Goal: Transaction & Acquisition: Purchase product/service

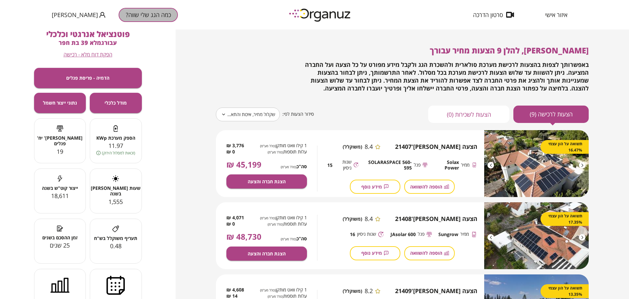
click at [132, 15] on button "כמה הגג שלי שווה?" at bounding box center [148, 15] width 59 height 14
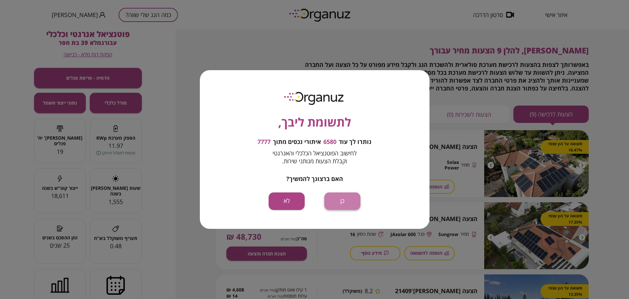
click at [341, 198] on button "כן" at bounding box center [342, 200] width 36 height 17
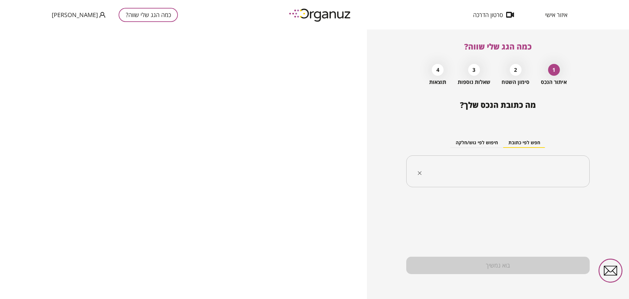
click at [520, 172] on input "text" at bounding box center [500, 171] width 163 height 16
paste input "**********"
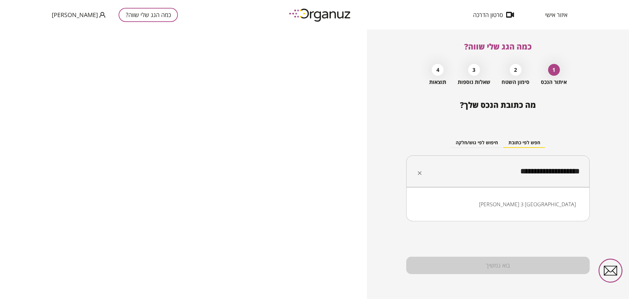
click at [561, 205] on li "[PERSON_NAME] 3 [GEOGRAPHIC_DATA]" at bounding box center [497, 204] width 166 height 12
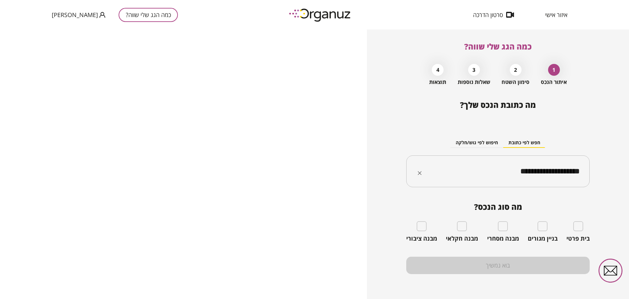
type input "**********"
click at [583, 227] on div "בית פרטי" at bounding box center [577, 231] width 23 height 21
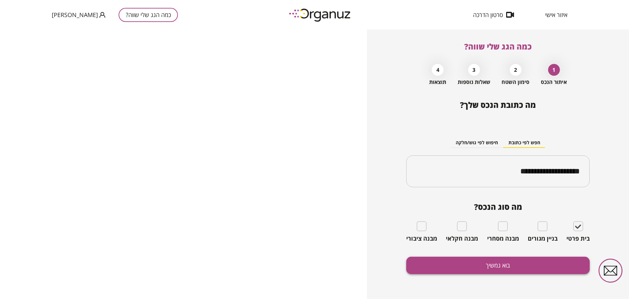
click at [539, 264] on button "בוא נמשיך" at bounding box center [497, 264] width 183 height 17
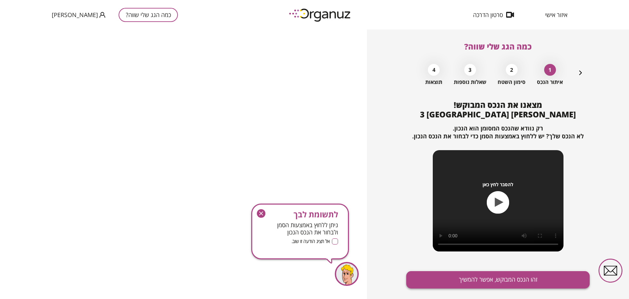
click at [490, 279] on button "זהו הנכס המבוקש, אפשר להמשיך" at bounding box center [497, 279] width 183 height 17
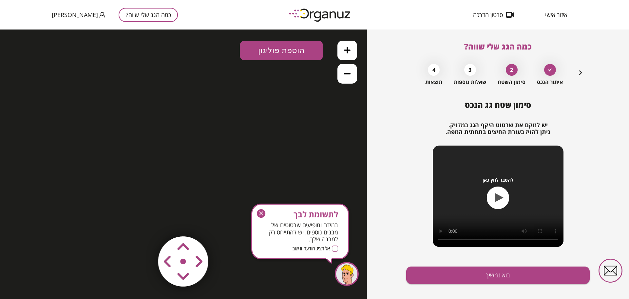
click at [140, 8] on button "כמה הגג שלי שווה?" at bounding box center [148, 15] width 59 height 14
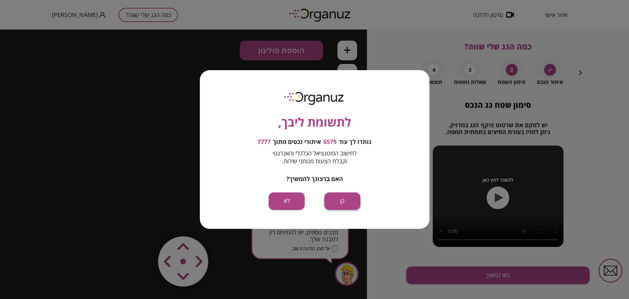
click at [350, 196] on button "כן" at bounding box center [342, 200] width 36 height 17
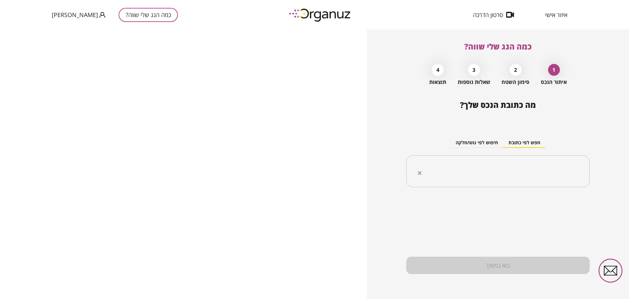
click at [527, 174] on input "text" at bounding box center [500, 171] width 163 height 16
paste input "*********"
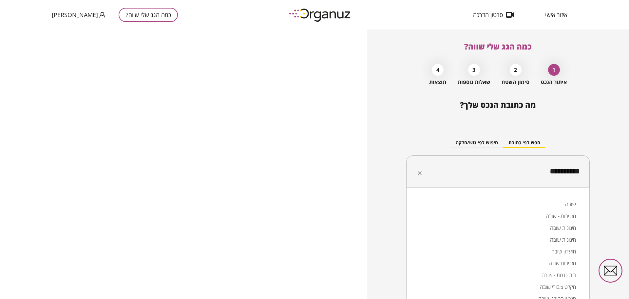
click at [566, 204] on li "שובה" at bounding box center [497, 204] width 166 height 12
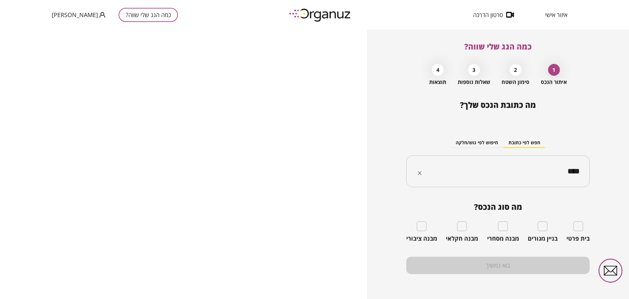
type input "****"
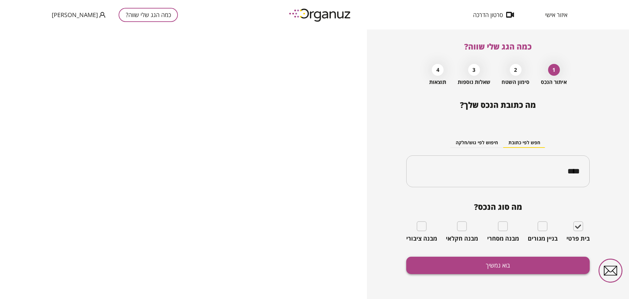
click at [527, 257] on button "בוא נמשיך" at bounding box center [497, 264] width 183 height 17
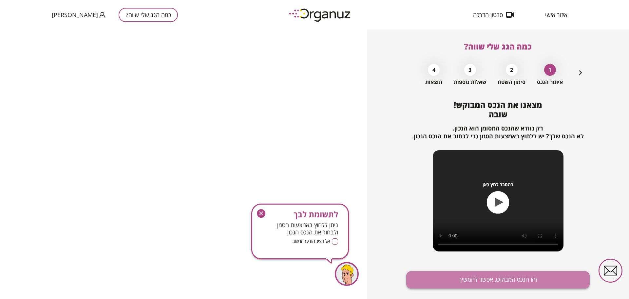
click at [533, 272] on button "זהו הנכס המבוקש, אפשר להמשיך" at bounding box center [497, 279] width 183 height 17
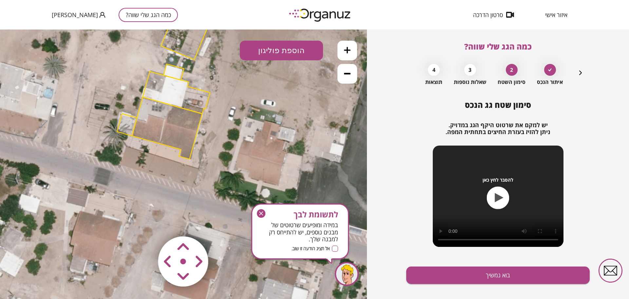
drag, startPoint x: 268, startPoint y: 131, endPoint x: 248, endPoint y: 52, distance: 81.7
click at [248, 52] on div ".st0 { fill: #FFFFFF; } 10" at bounding box center [183, 163] width 367 height 269
click at [346, 72] on icon at bounding box center [347, 73] width 7 height 7
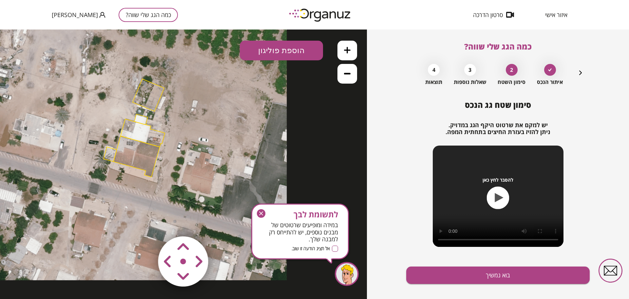
drag, startPoint x: 264, startPoint y: 131, endPoint x: 228, endPoint y: 147, distance: 39.4
click at [228, 147] on icon at bounding box center [134, 127] width 305 height 305
click at [351, 51] on button at bounding box center [347, 51] width 20 height 20
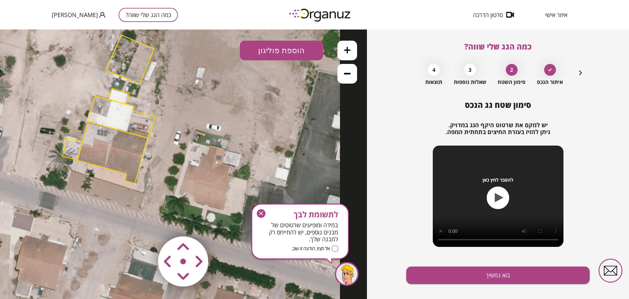
click at [351, 51] on button at bounding box center [347, 51] width 20 height 20
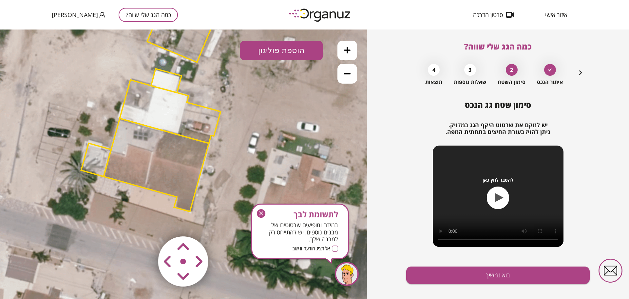
drag, startPoint x: 132, startPoint y: 169, endPoint x: 211, endPoint y: 188, distance: 82.0
click at [211, 188] on icon at bounding box center [151, 99] width 692 height 692
click at [161, 152] on polygon at bounding box center [156, 165] width 105 height 93
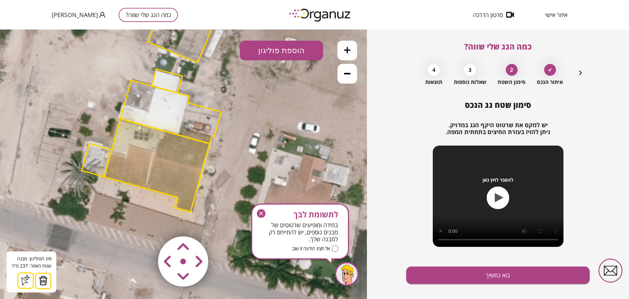
click at [144, 222] on area at bounding box center [144, 222] width 0 height 0
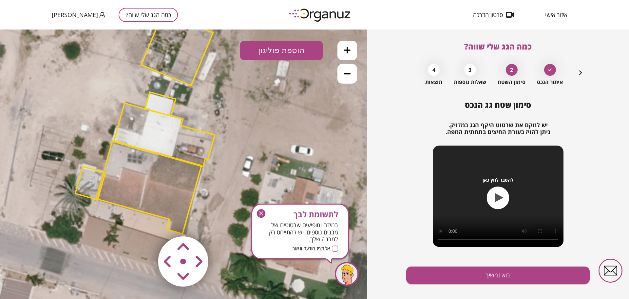
drag, startPoint x: 201, startPoint y: 115, endPoint x: 194, endPoint y: 135, distance: 21.5
click at [194, 135] on polygon at bounding box center [164, 134] width 101 height 63
click at [264, 215] on icon "button" at bounding box center [261, 213] width 9 height 9
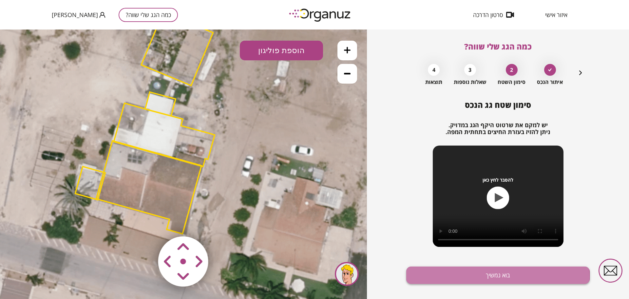
click at [428, 277] on button "בוא נמשיך" at bounding box center [497, 274] width 183 height 17
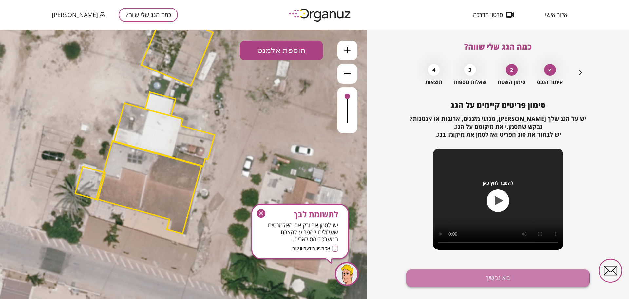
click at [430, 281] on button "בוא נמשיך" at bounding box center [497, 277] width 183 height 17
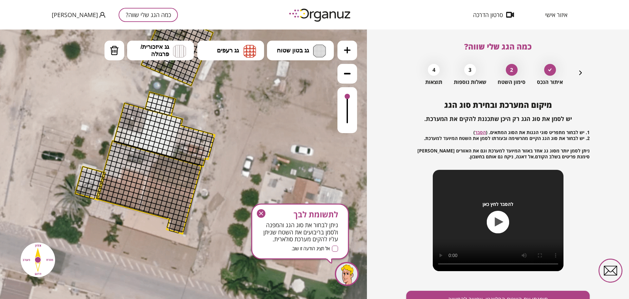
click at [349, 50] on icon at bounding box center [347, 50] width 7 height 7
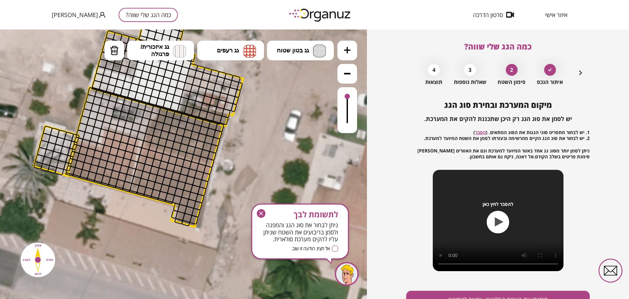
drag, startPoint x: 259, startPoint y: 177, endPoint x: 272, endPoint y: 139, distance: 39.6
click at [272, 139] on icon at bounding box center [139, 60] width 1039 height 1039
click at [228, 56] on button "גג רעפים" at bounding box center [230, 51] width 67 height 20
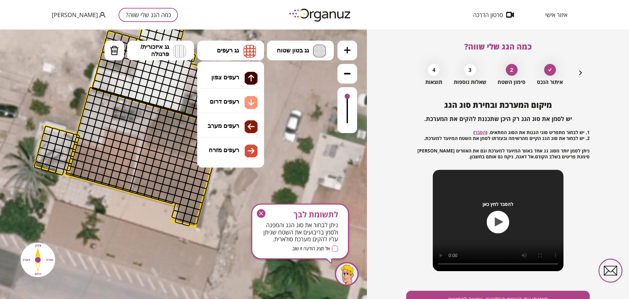
click at [238, 100] on div ".st0 { fill: #FFFFFF; } 0" at bounding box center [183, 163] width 367 height 269
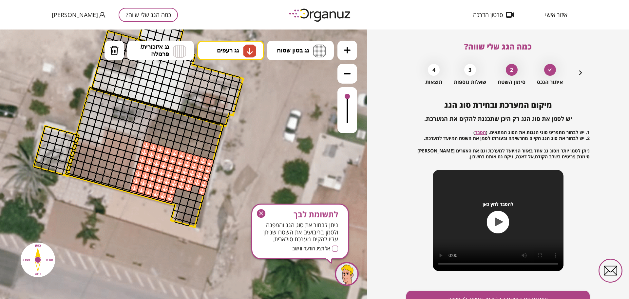
drag, startPoint x: 145, startPoint y: 147, endPoint x: 204, endPoint y: 179, distance: 67.4
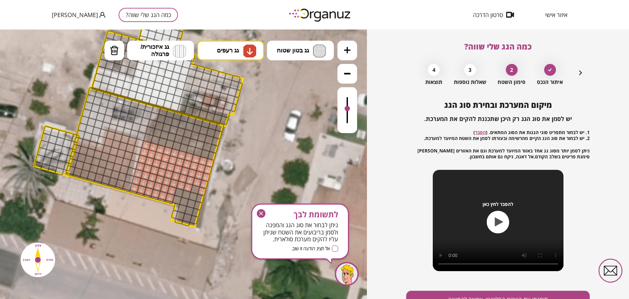
drag, startPoint x: 348, startPoint y: 96, endPoint x: 348, endPoint y: 108, distance: 12.1
click at [348, 108] on div at bounding box center [346, 108] width 5 height 5
drag, startPoint x: 187, startPoint y: 186, endPoint x: 195, endPoint y: 212, distance: 27.6
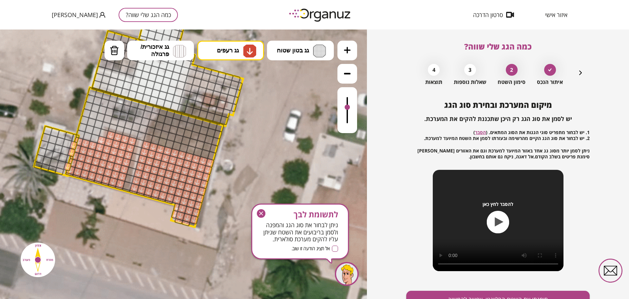
drag, startPoint x: 131, startPoint y: 141, endPoint x: 79, endPoint y: 142, distance: 52.4
click at [117, 54] on img at bounding box center [114, 51] width 9 height 10
drag, startPoint x: 71, startPoint y: 142, endPoint x: 61, endPoint y: 210, distance: 68.8
click at [61, 210] on div ".st0 { fill: #FFFFFF; }" at bounding box center [139, 60] width 1039 height 1039
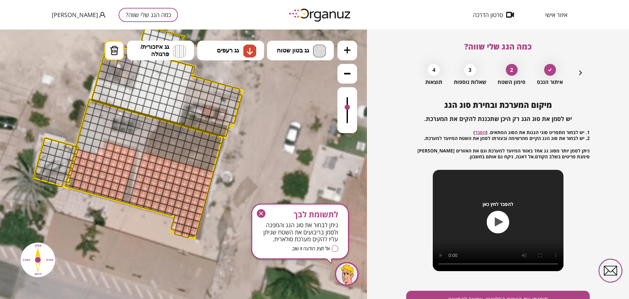
drag, startPoint x: 84, startPoint y: 231, endPoint x: 88, endPoint y: 221, distance: 10.8
click at [85, 232] on icon at bounding box center [138, 72] width 1039 height 1039
click at [232, 47] on span "גג רעפים" at bounding box center [228, 50] width 22 height 7
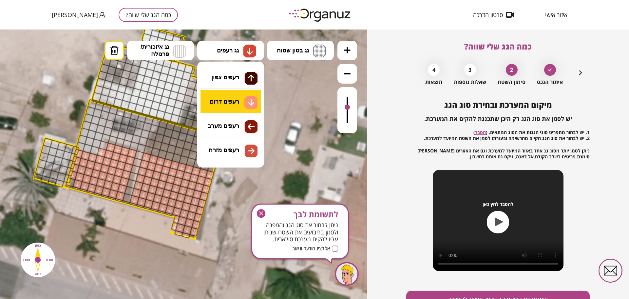
click at [228, 101] on div ".st0 { fill: #FFFFFF; } 0" at bounding box center [183, 163] width 367 height 269
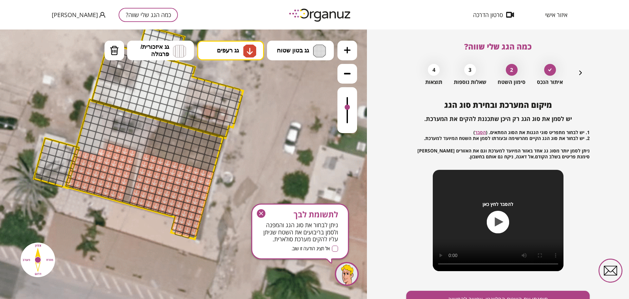
click at [70, 184] on div at bounding box center [70, 182] width 10 height 10
drag, startPoint x: 71, startPoint y: 186, endPoint x: 85, endPoint y: 208, distance: 26.5
click at [72, 191] on div ".st0 { fill: #FFFFFF; }" at bounding box center [139, 72] width 1039 height 1039
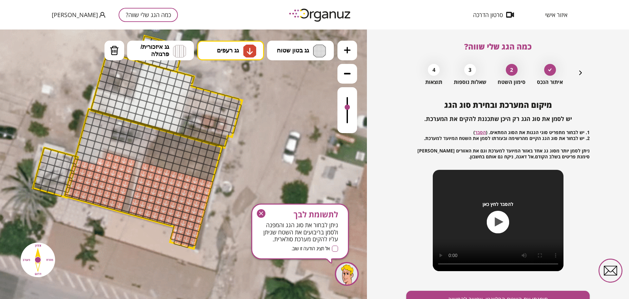
drag, startPoint x: 107, startPoint y: 230, endPoint x: 105, endPoint y: 242, distance: 12.2
click at [105, 242] on icon at bounding box center [138, 82] width 1039 height 1039
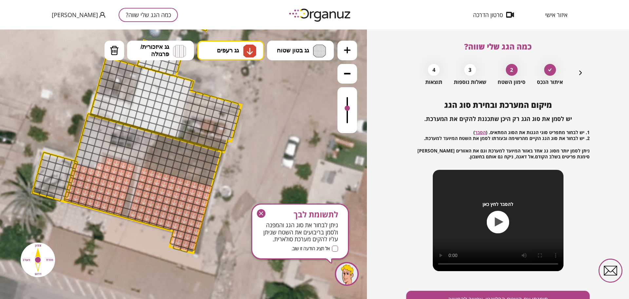
drag, startPoint x: 348, startPoint y: 106, endPoint x: 343, endPoint y: 109, distance: 5.4
click at [343, 109] on div at bounding box center [347, 110] width 20 height 46
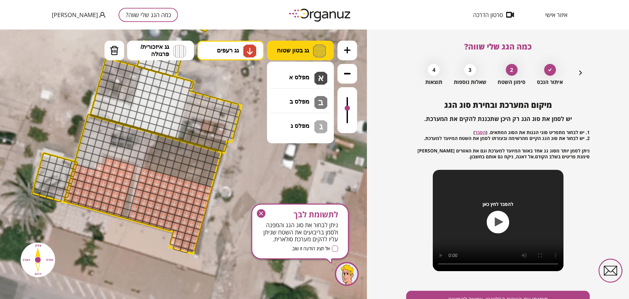
click at [312, 46] on button "גג בטון שטוח" at bounding box center [300, 51] width 67 height 20
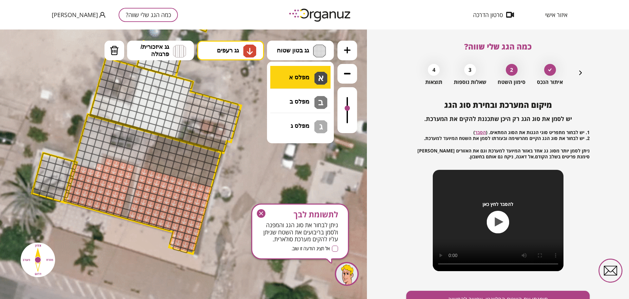
click at [313, 73] on div ".st0 { fill: #FFFFFF; } 0" at bounding box center [183, 163] width 367 height 269
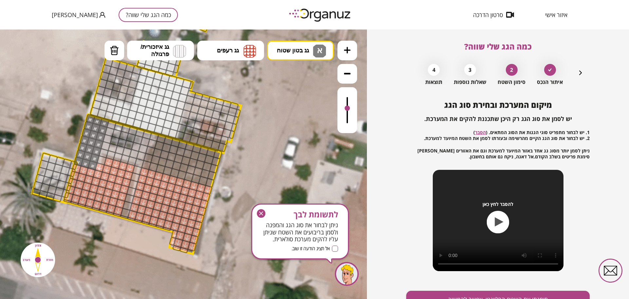
drag, startPoint x: 104, startPoint y: 123, endPoint x: 88, endPoint y: 151, distance: 32.7
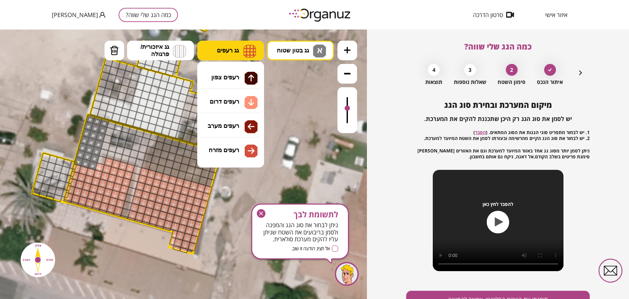
click at [222, 44] on button "גג רעפים" at bounding box center [230, 51] width 67 height 20
click at [222, 102] on div ".st0 { fill: #FFFFFF; } 0" at bounding box center [183, 163] width 367 height 269
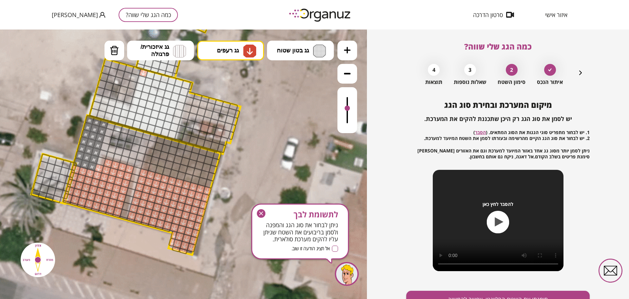
click at [144, 74] on div at bounding box center [143, 73] width 10 height 10
click at [168, 50] on span "גג איזכורית/ פרגולה" at bounding box center [154, 50] width 28 height 14
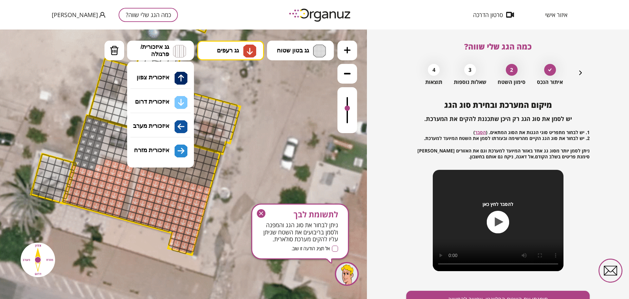
click at [162, 100] on div ".st0 { fill: #FFFFFF; } 0" at bounding box center [183, 163] width 367 height 269
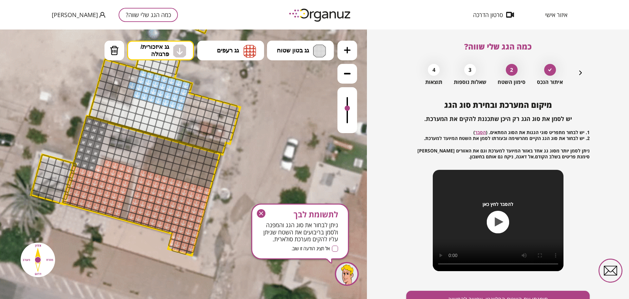
drag, startPoint x: 142, startPoint y: 74, endPoint x: 168, endPoint y: 96, distance: 34.1
click at [112, 56] on button "מחיקה" at bounding box center [114, 51] width 20 height 20
click at [131, 85] on div at bounding box center [132, 86] width 10 height 10
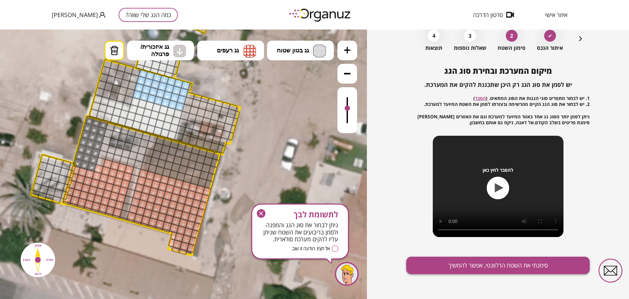
click at [449, 265] on button "סימנתי את השטח הרלוונטי, אפשר להמשיך" at bounding box center [497, 264] width 183 height 17
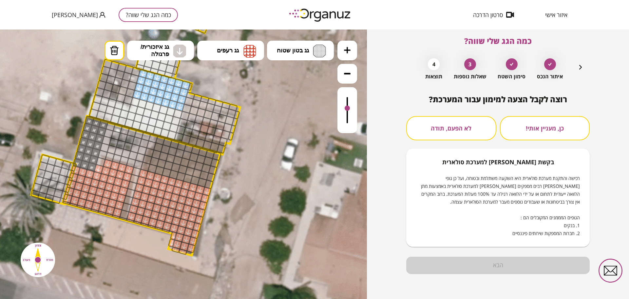
scroll to position [6, 0]
click at [482, 126] on button "לא הפעם, תודה" at bounding box center [451, 128] width 90 height 24
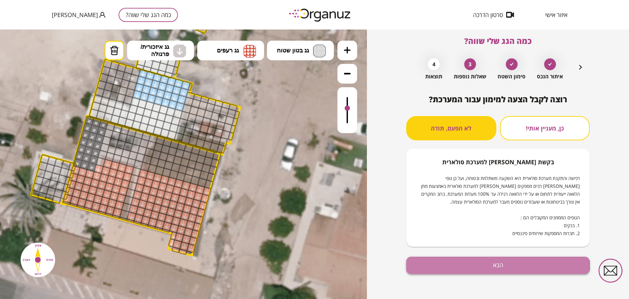
click at [448, 265] on button "הבא" at bounding box center [497, 264] width 183 height 17
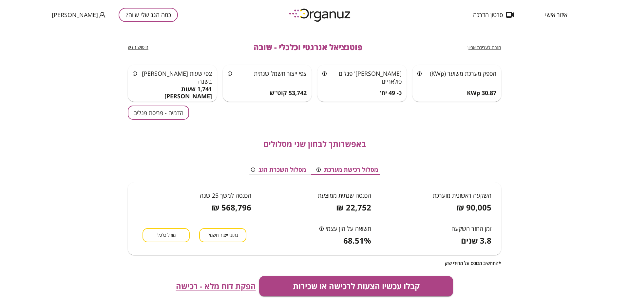
click at [172, 117] on button "הדמיה - פריסת פנלים" at bounding box center [158, 112] width 61 height 14
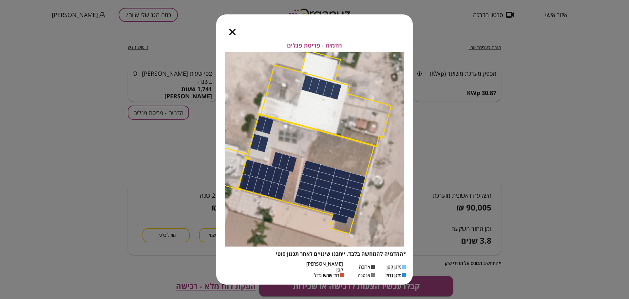
click at [230, 34] on icon "button" at bounding box center [232, 32] width 6 height 6
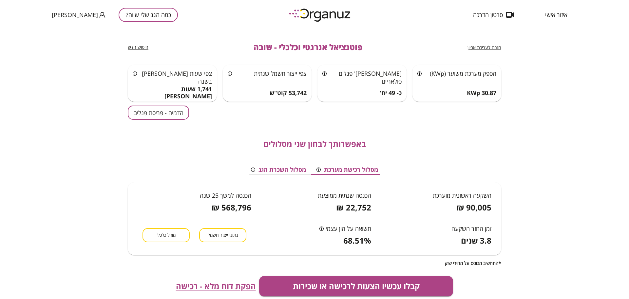
click at [480, 47] on span "חזרה לעריכת אפיון" at bounding box center [484, 47] width 34 height 6
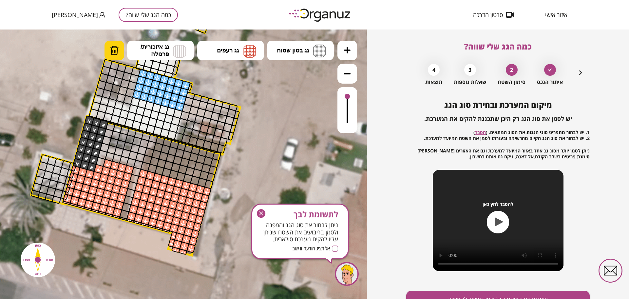
click at [110, 50] on img at bounding box center [114, 51] width 9 height 10
drag, startPoint x: 103, startPoint y: 125, endPoint x: 95, endPoint y: 149, distance: 26.0
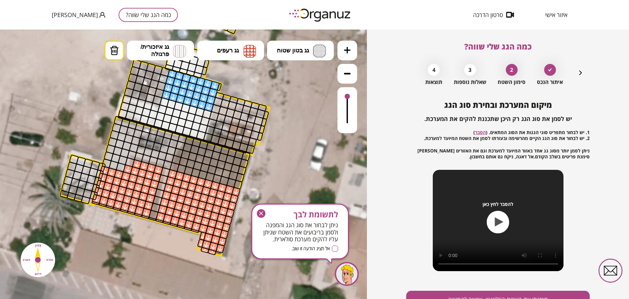
drag, startPoint x: 169, startPoint y: 247, endPoint x: 202, endPoint y: 247, distance: 32.7
click at [202, 247] on polygon at bounding box center [171, 185] width 158 height 139
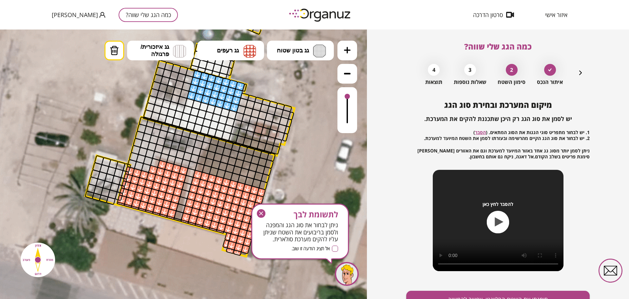
drag, startPoint x: 206, startPoint y: 250, endPoint x: 225, endPoint y: 249, distance: 19.3
click at [226, 249] on div at bounding box center [230, 250] width 9 height 7
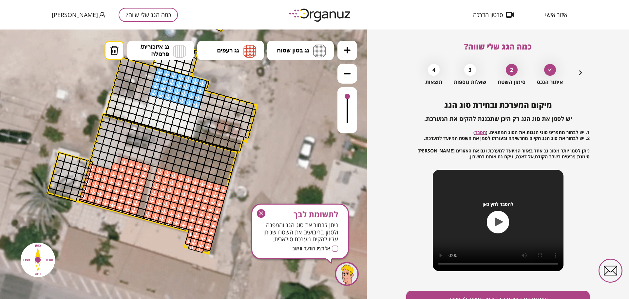
drag, startPoint x: 208, startPoint y: 258, endPoint x: 173, endPoint y: 256, distance: 35.4
click at [173, 256] on icon at bounding box center [152, 87] width 1039 height 1039
drag, startPoint x: 200, startPoint y: 250, endPoint x: 200, endPoint y: 246, distance: 3.7
drag, startPoint x: 197, startPoint y: 107, endPoint x: 174, endPoint y: 99, distance: 24.2
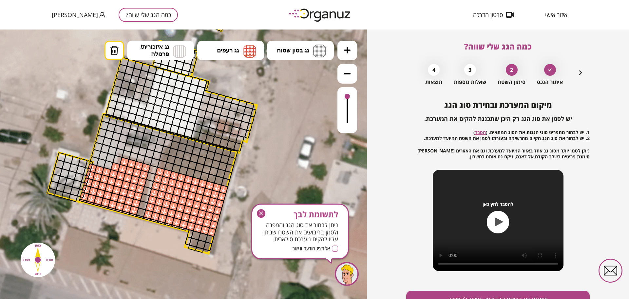
click at [266, 212] on span "לתשומת לבך" at bounding box center [300, 214] width 76 height 9
click at [260, 211] on g "button" at bounding box center [261, 213] width 9 height 9
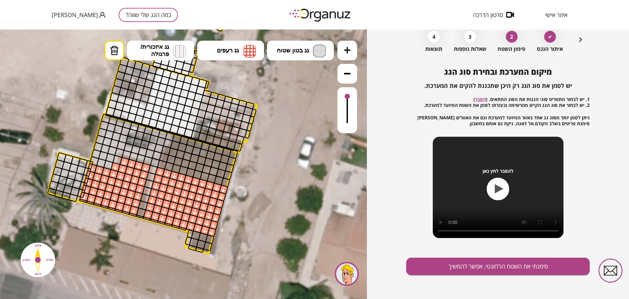
scroll to position [34, 0]
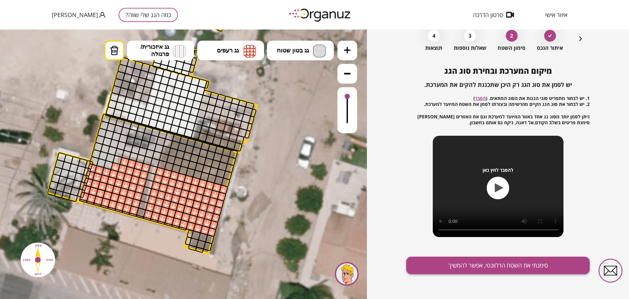
click at [476, 263] on button "סימנתי את השטח הרלוונטי, אפשר להמשיך" at bounding box center [497, 264] width 183 height 17
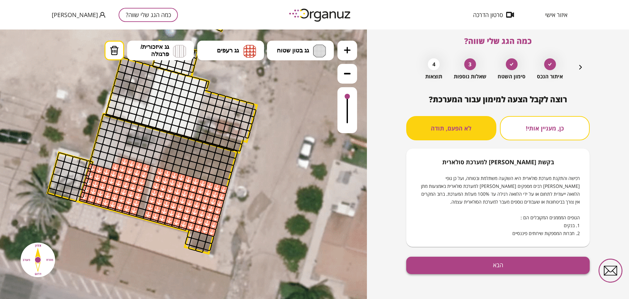
scroll to position [6, 0]
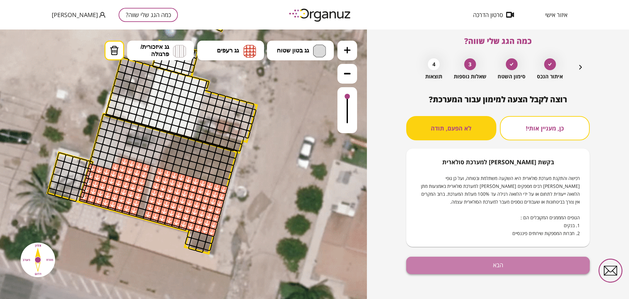
click at [474, 267] on button "הבא" at bounding box center [497, 264] width 183 height 17
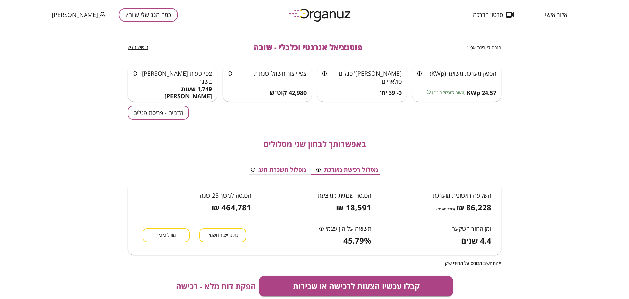
click at [146, 106] on button "הדמיה - פריסת פנלים" at bounding box center [158, 112] width 61 height 14
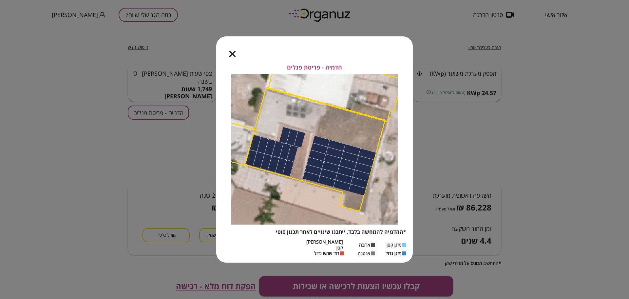
click at [234, 54] on icon "button" at bounding box center [232, 54] width 6 height 6
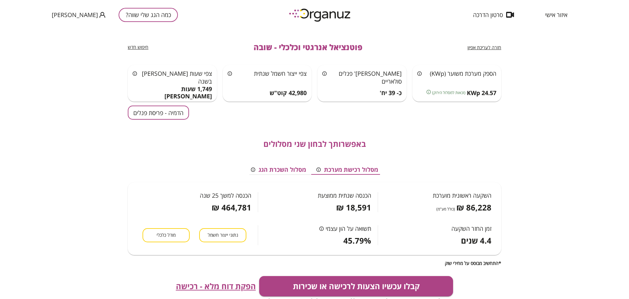
click at [472, 51] on div "חזרה לעריכת אפיון" at bounding box center [484, 47] width 34 height 8
click at [478, 46] on span "חזרה לעריכת אפיון" at bounding box center [484, 47] width 34 height 6
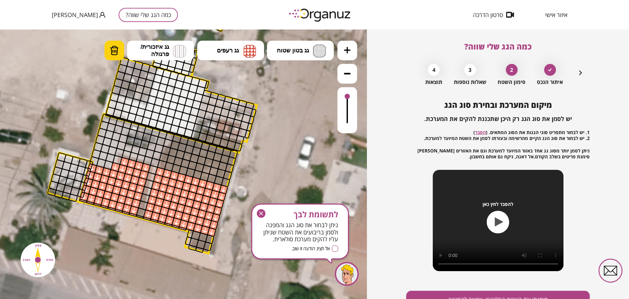
click at [113, 48] on img at bounding box center [114, 51] width 9 height 10
drag, startPoint x: 190, startPoint y: 178, endPoint x: 172, endPoint y: 236, distance: 60.1
click at [172, 236] on div ".st0 { fill: #FFFFFF; }" at bounding box center [152, 87] width 1039 height 1039
drag, startPoint x: 260, startPoint y: 212, endPoint x: 260, endPoint y: 184, distance: 28.8
click at [260, 213] on g "button" at bounding box center [261, 213] width 9 height 9
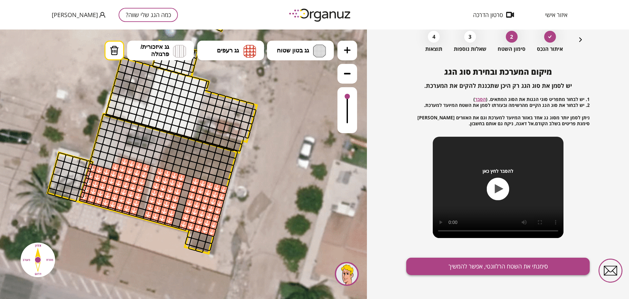
scroll to position [34, 0]
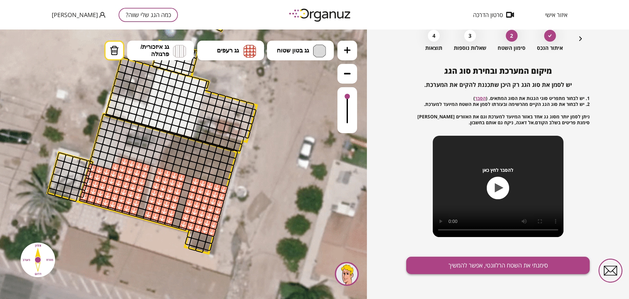
click at [450, 262] on button "סימנתי את השטח הרלוונטי, אפשר להמשיך" at bounding box center [497, 264] width 183 height 17
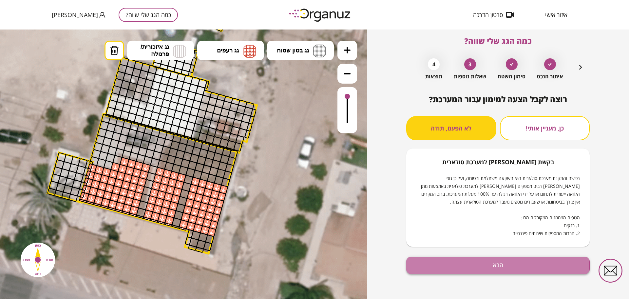
click at [453, 263] on button "הבא" at bounding box center [497, 264] width 183 height 17
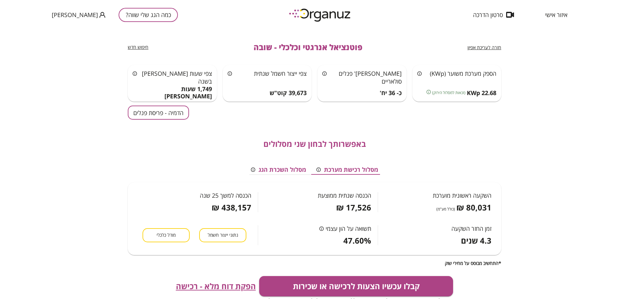
click at [162, 116] on button "הדמיה - פריסת פנלים" at bounding box center [158, 112] width 61 height 14
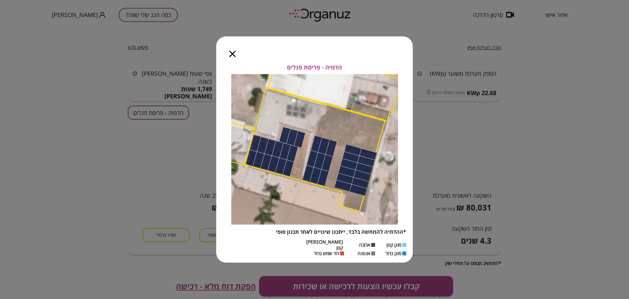
click at [232, 56] on icon "button" at bounding box center [232, 54] width 6 height 6
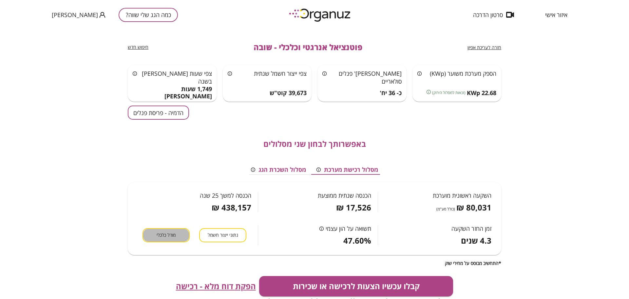
click at [158, 235] on span "מודל כלכלי" at bounding box center [165, 235] width 19 height 6
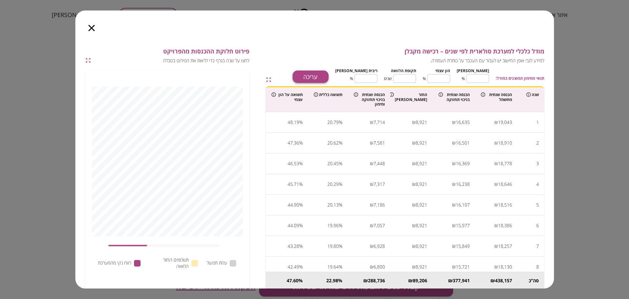
click at [328, 77] on button "עריכה" at bounding box center [310, 76] width 36 height 12
click at [90, 27] on icon "button" at bounding box center [91, 28] width 6 height 6
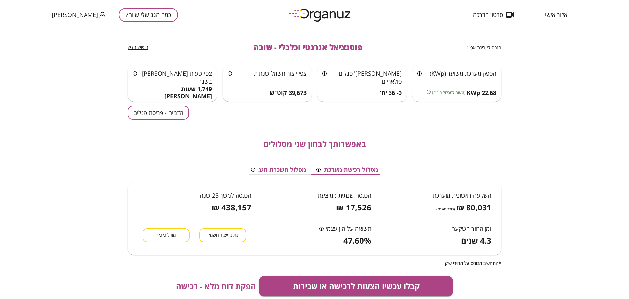
click at [174, 229] on button "מודל כלכלי" at bounding box center [165, 235] width 47 height 14
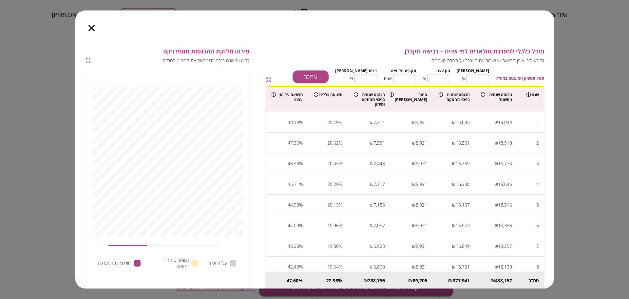
click at [93, 27] on icon "button" at bounding box center [91, 28] width 6 height 6
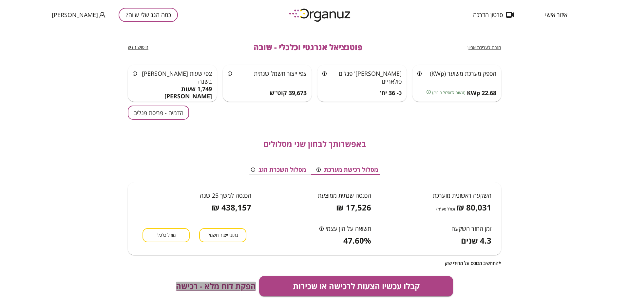
click at [224, 285] on span "הפקת דוח מלא - רכישה" at bounding box center [216, 285] width 80 height 9
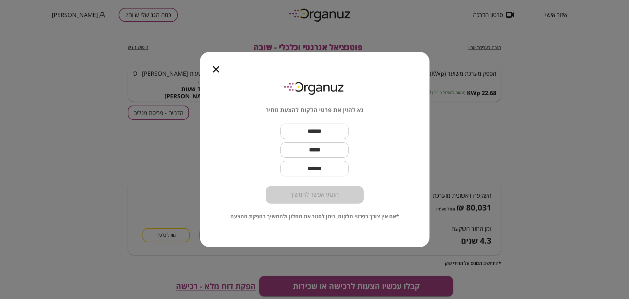
click at [312, 133] on input "text" at bounding box center [314, 130] width 68 height 19
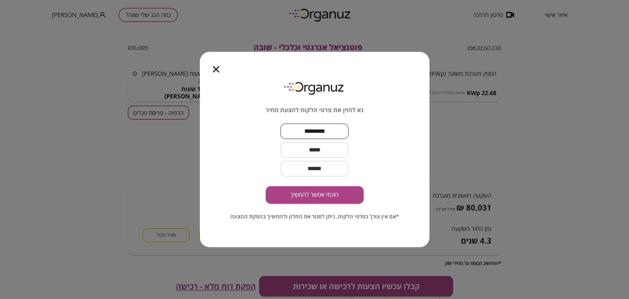
type input "********"
click at [323, 152] on input "text" at bounding box center [314, 149] width 68 height 19
type input "**********"
click at [330, 192] on button "הזנתי אפשר להמשיך" at bounding box center [314, 194] width 98 height 17
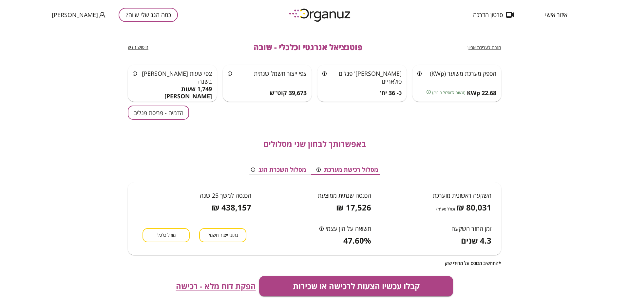
click at [218, 283] on span "הפקת דוח מלא - רכישה" at bounding box center [216, 285] width 80 height 9
click at [154, 16] on button "כמה הגג שלי שווה?" at bounding box center [148, 15] width 59 height 14
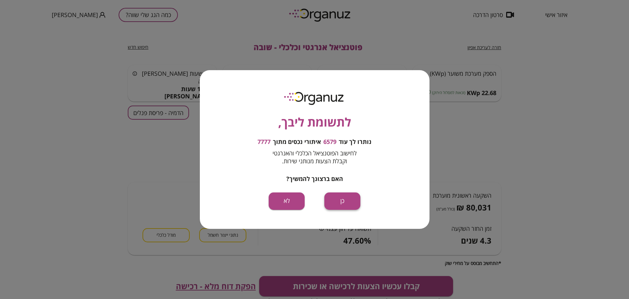
click at [335, 197] on button "כן" at bounding box center [342, 200] width 36 height 17
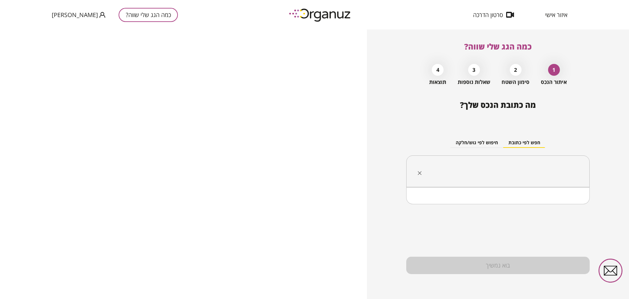
click at [525, 163] on input "text" at bounding box center [500, 171] width 163 height 16
type input "*"
click at [533, 174] on input "*********" at bounding box center [500, 171] width 163 height 16
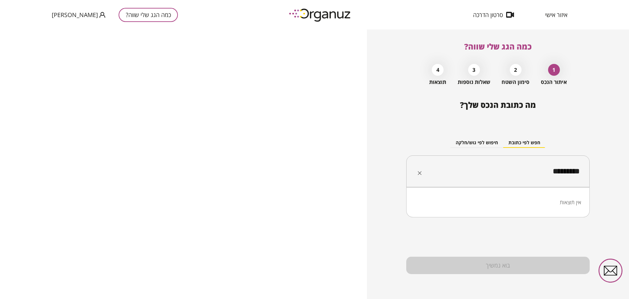
click at [533, 174] on input "*********" at bounding box center [500, 171] width 163 height 16
paste input "***"
click at [558, 203] on li "[PERSON_NAME] 6 נהרייה" at bounding box center [497, 204] width 166 height 12
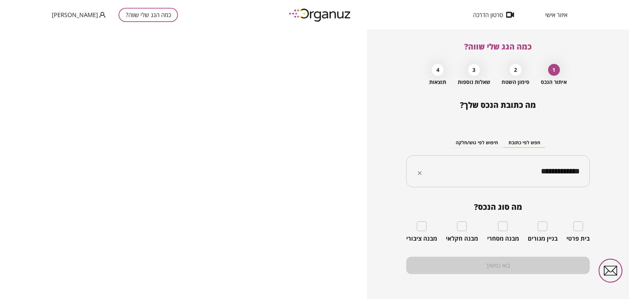
type input "**********"
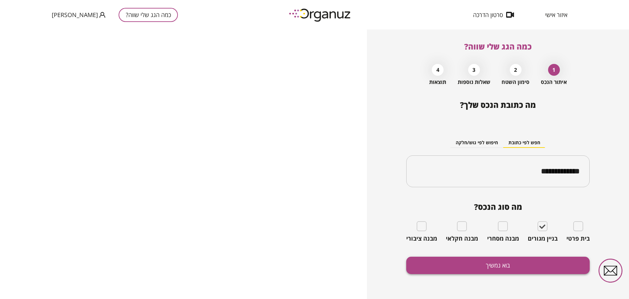
click at [499, 269] on button "בוא נמשיך" at bounding box center [497, 264] width 183 height 17
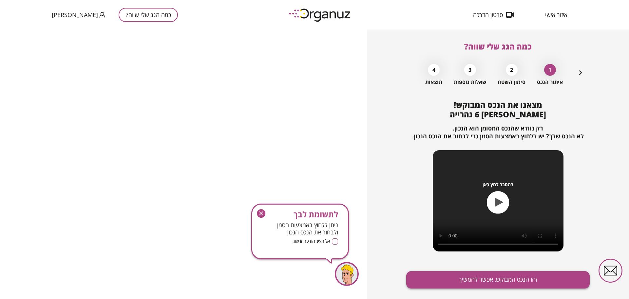
click at [498, 276] on button "זהו הנכס המבוקש, אפשר להמשיך" at bounding box center [497, 279] width 183 height 17
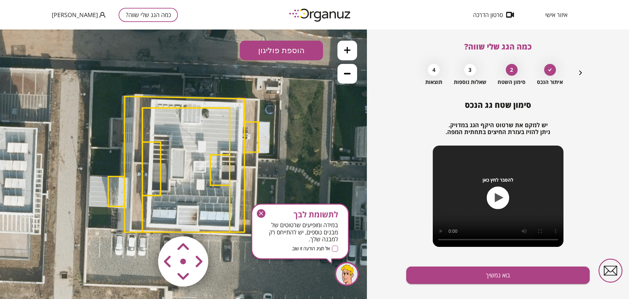
click at [257, 211] on icon "button" at bounding box center [261, 213] width 9 height 9
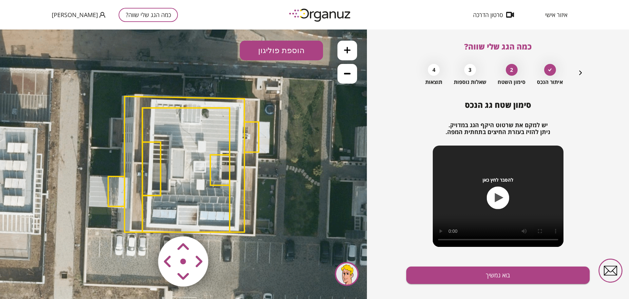
click at [198, 136] on polygon at bounding box center [185, 170] width 87 height 124
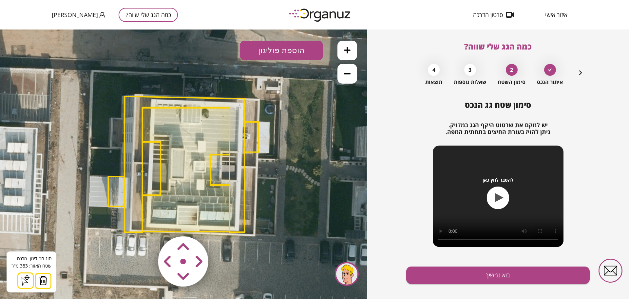
click at [144, 222] on area at bounding box center [144, 222] width 0 height 0
drag, startPoint x: 182, startPoint y: 242, endPoint x: 217, endPoint y: 268, distance: 43.1
click at [144, 222] on area at bounding box center [144, 222] width 0 height 0
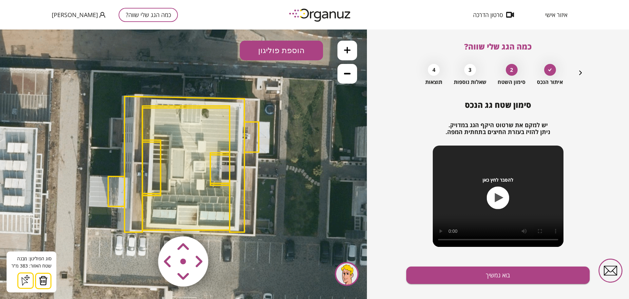
click at [144, 222] on area at bounding box center [144, 222] width 0 height 0
click at [43, 281] on img at bounding box center [43, 280] width 9 height 10
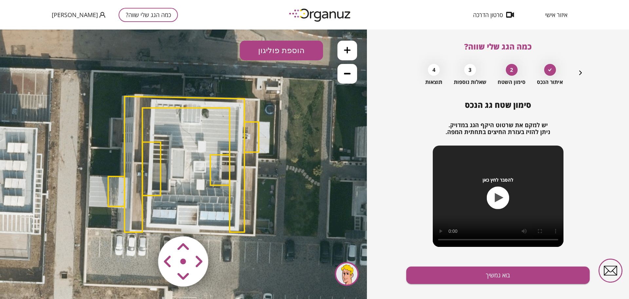
click at [155, 131] on icon at bounding box center [182, 163] width 471 height 471
click at [185, 124] on icon at bounding box center [182, 163] width 471 height 471
click at [349, 49] on icon at bounding box center [347, 50] width 7 height 7
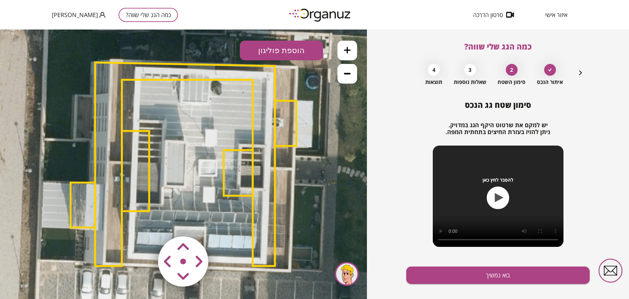
click at [185, 153] on icon at bounding box center [182, 163] width 707 height 707
click at [253, 130] on polygon at bounding box center [185, 164] width 180 height 203
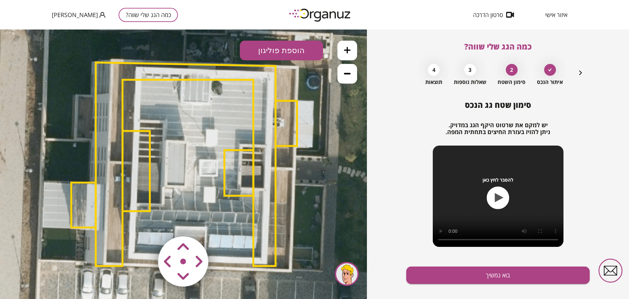
click at [289, 125] on polygon at bounding box center [285, 123] width 21 height 45
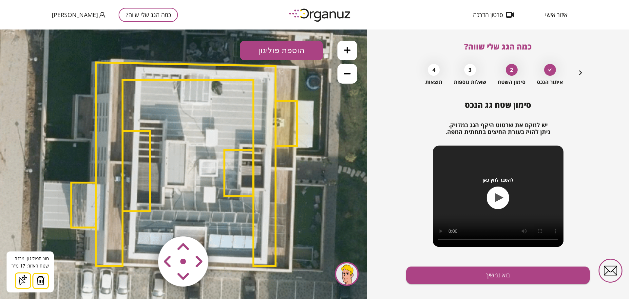
click at [40, 279] on img at bounding box center [40, 280] width 9 height 10
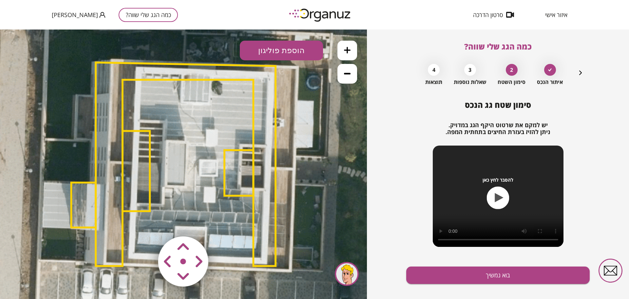
click at [249, 145] on icon at bounding box center [183, 163] width 707 height 707
click at [236, 158] on polygon at bounding box center [238, 173] width 29 height 46
click at [264, 150] on polygon at bounding box center [186, 164] width 180 height 203
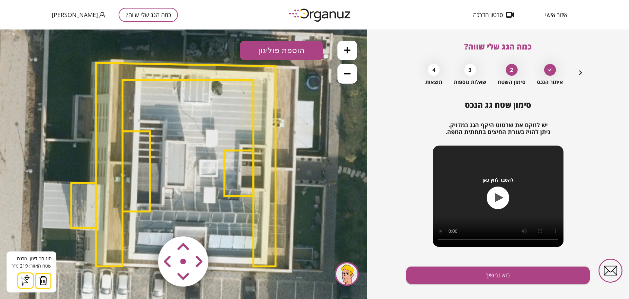
click at [46, 280] on img at bounding box center [43, 280] width 9 height 10
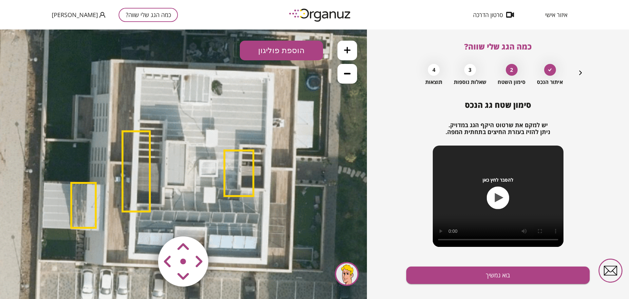
click at [174, 149] on icon at bounding box center [183, 164] width 707 height 707
click at [144, 160] on polygon at bounding box center [135, 171] width 27 height 80
click at [137, 205] on polygon at bounding box center [135, 171] width 27 height 80
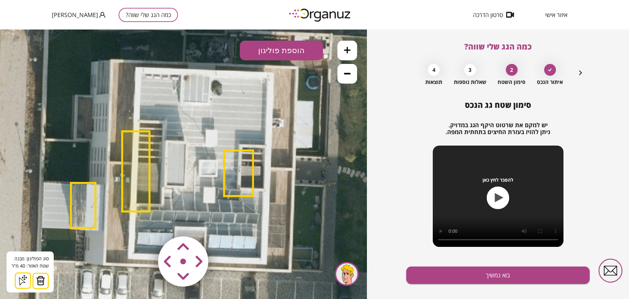
click at [35, 287] on button at bounding box center [40, 280] width 16 height 16
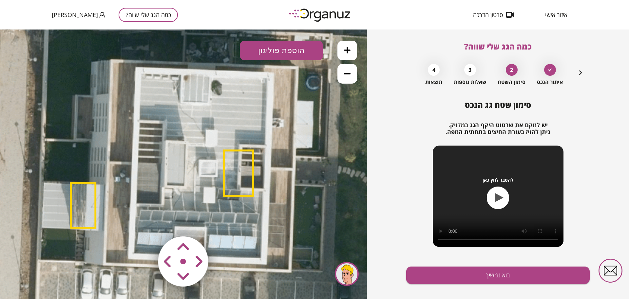
click at [232, 165] on polygon at bounding box center [238, 173] width 29 height 46
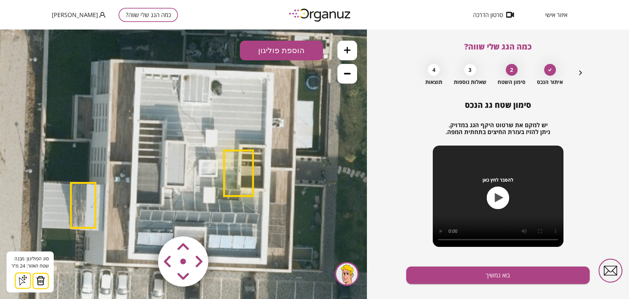
click at [38, 282] on img at bounding box center [40, 280] width 9 height 10
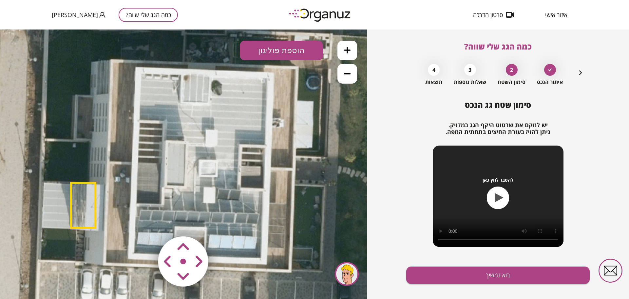
click at [82, 216] on polygon at bounding box center [83, 205] width 25 height 45
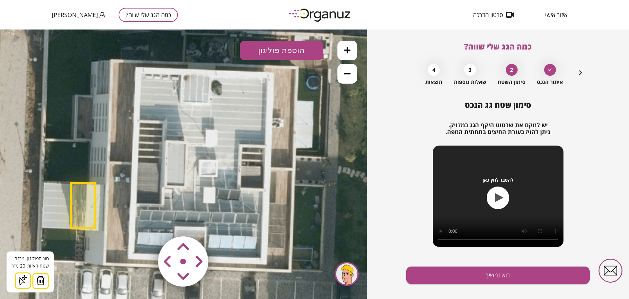
click at [41, 282] on img at bounding box center [40, 280] width 9 height 10
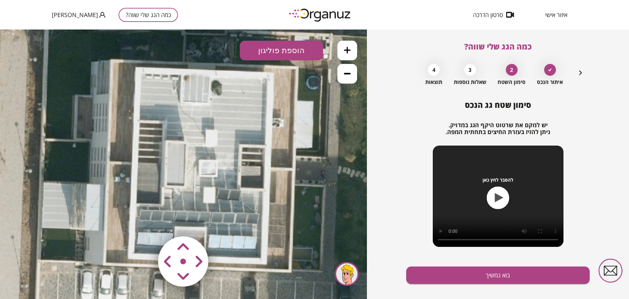
click at [284, 51] on button "הוספת פוליגון" at bounding box center [281, 51] width 83 height 20
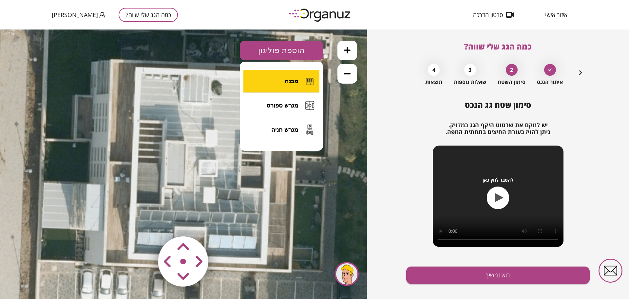
click at [284, 78] on button "מבנה" at bounding box center [281, 81] width 76 height 23
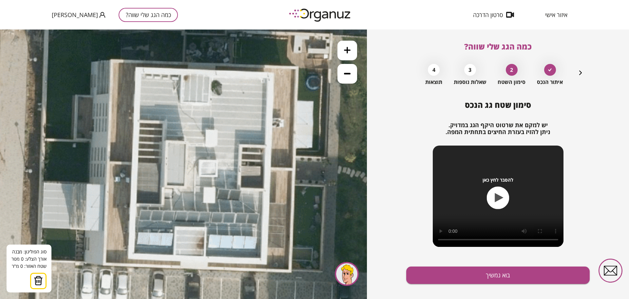
click at [138, 68] on icon at bounding box center [182, 164] width 707 height 707
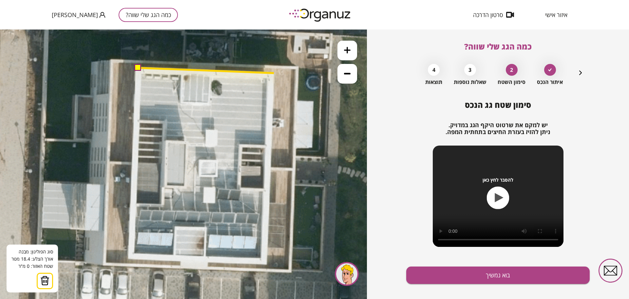
click at [274, 73] on icon at bounding box center [182, 164] width 707 height 707
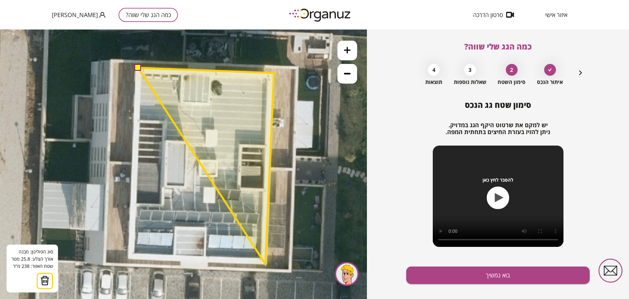
click at [265, 264] on polygon at bounding box center [206, 166] width 136 height 196
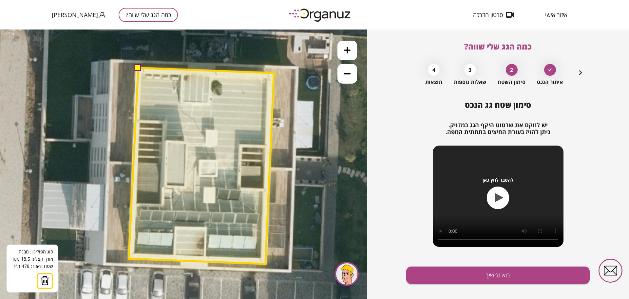
click at [129, 258] on polygon at bounding box center [201, 166] width 145 height 196
click at [138, 68] on button at bounding box center [138, 67] width 7 height 7
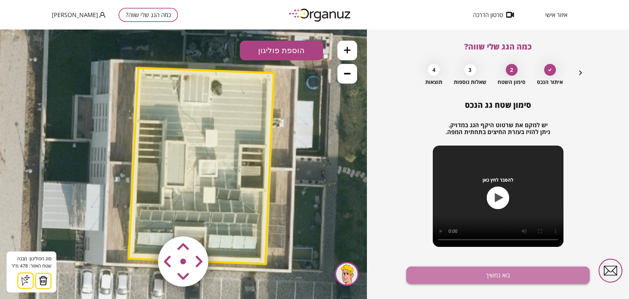
click at [520, 273] on button "בוא נמשיך" at bounding box center [497, 274] width 183 height 17
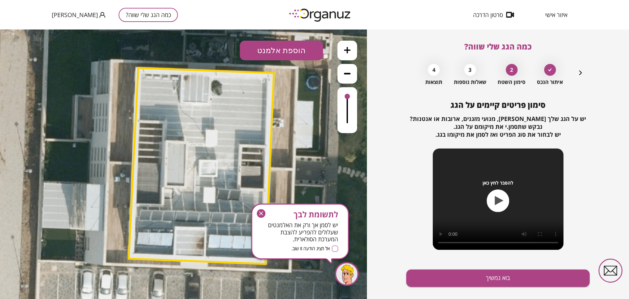
click at [260, 212] on icon "button" at bounding box center [261, 213] width 4 height 4
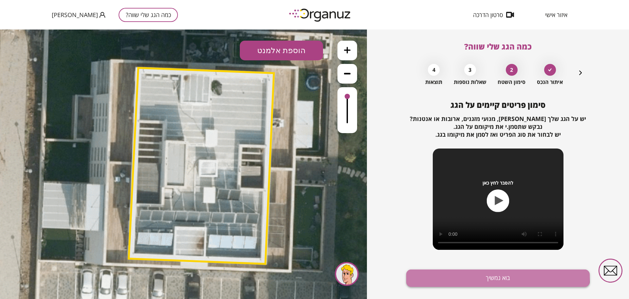
click at [465, 273] on button "בוא נמשיך" at bounding box center [497, 277] width 183 height 17
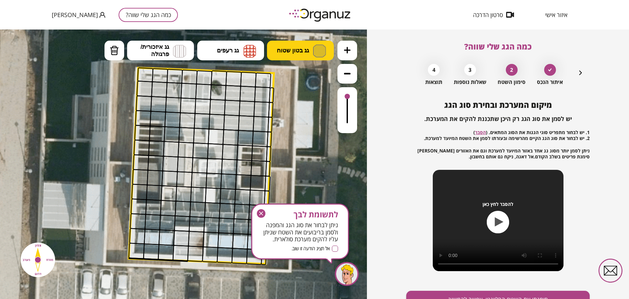
click at [311, 55] on button "גג בטון שטוח" at bounding box center [300, 51] width 67 height 20
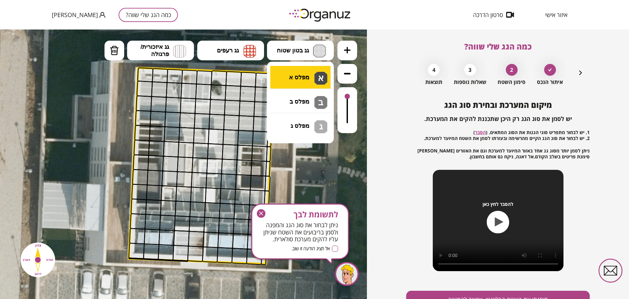
click at [303, 74] on div ".st0 { fill: #FFFFFF; } א" at bounding box center [183, 163] width 367 height 269
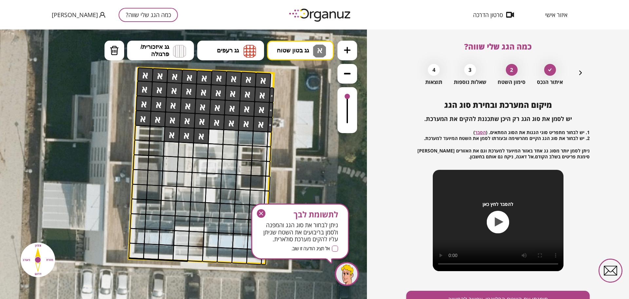
drag, startPoint x: 255, startPoint y: 81, endPoint x: 277, endPoint y: 90, distance: 24.5
click at [277, 90] on div ".st0 { fill: #FFFFFF; }" at bounding box center [182, 164] width 707 height 707
click at [298, 43] on button "גג בטון שטוח א" at bounding box center [300, 51] width 67 height 20
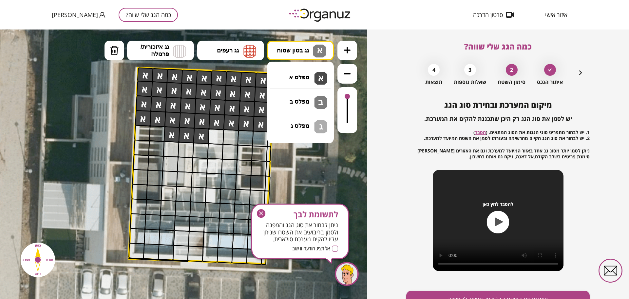
click at [286, 106] on div ".st0 { fill: #FFFFFF; } א" at bounding box center [183, 163] width 367 height 269
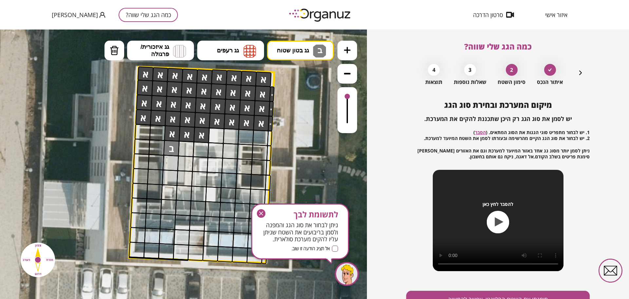
click at [171, 150] on div at bounding box center [171, 148] width 16 height 16
click at [173, 159] on div at bounding box center [170, 163] width 16 height 16
click at [172, 174] on div at bounding box center [170, 177] width 16 height 16
click at [293, 47] on span "גג בטון שטוח" at bounding box center [293, 50] width 32 height 7
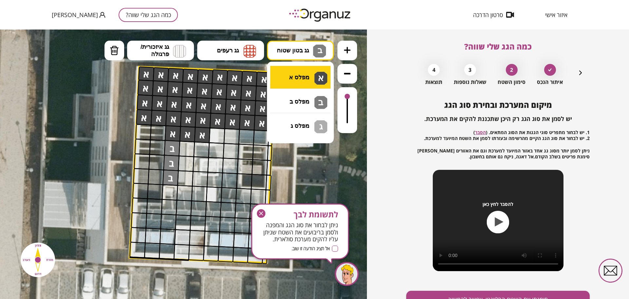
click at [299, 82] on div ".st0 { fill: #FFFFFF; } ב" at bounding box center [183, 163] width 367 height 269
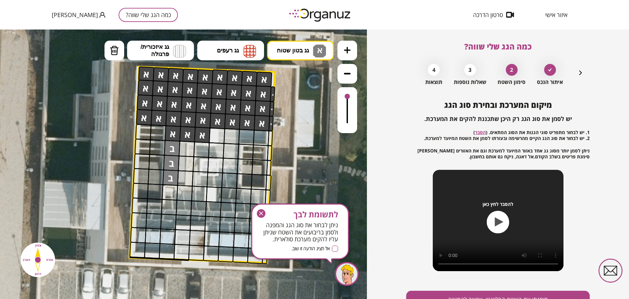
drag, startPoint x: 348, startPoint y: 96, endPoint x: 352, endPoint y: 97, distance: 4.5
click at [352, 97] on div at bounding box center [347, 110] width 20 height 46
click at [217, 136] on div at bounding box center [217, 135] width 16 height 16
click at [232, 135] on div at bounding box center [232, 136] width 16 height 16
click at [244, 136] on div at bounding box center [246, 137] width 16 height 16
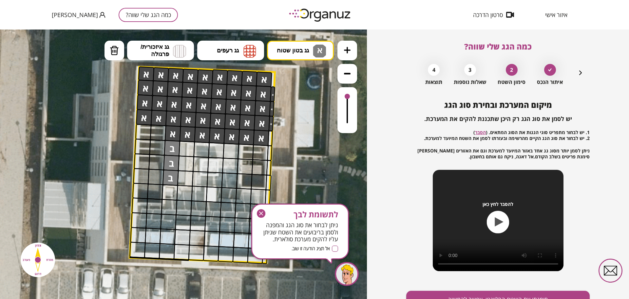
click at [260, 136] on div at bounding box center [261, 138] width 16 height 16
click at [229, 147] on div at bounding box center [231, 151] width 16 height 16
click at [214, 152] on div at bounding box center [216, 150] width 16 height 16
click at [198, 151] on div at bounding box center [201, 149] width 16 height 16
click at [229, 162] on div at bounding box center [230, 165] width 16 height 16
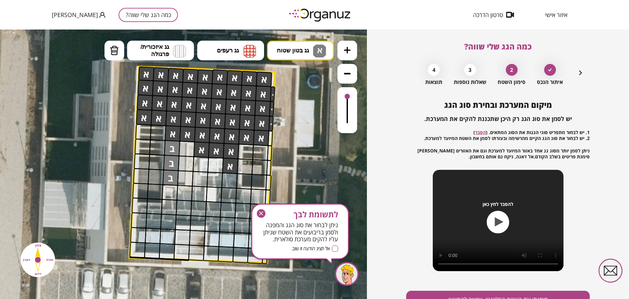
click at [232, 179] on div at bounding box center [229, 180] width 16 height 16
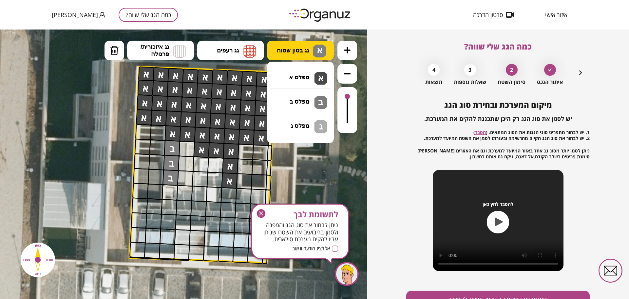
click at [304, 50] on span "גג בטון שטוח" at bounding box center [293, 50] width 32 height 7
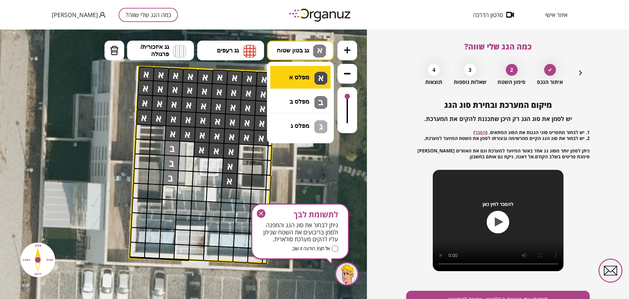
click at [303, 75] on div ".st0 { fill: #FFFFFF; } א" at bounding box center [183, 163] width 367 height 269
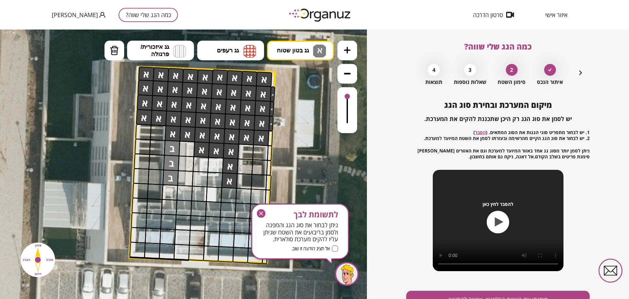
drag, startPoint x: 269, startPoint y: 141, endPoint x: 275, endPoint y: 136, distance: 7.4
click at [269, 141] on div at bounding box center [269, 138] width 5 height 16
drag, startPoint x: 346, startPoint y: 94, endPoint x: 343, endPoint y: 86, distance: 8.4
click at [343, 86] on div at bounding box center [347, 87] width 20 height 92
drag, startPoint x: 346, startPoint y: 95, endPoint x: 352, endPoint y: 86, distance: 10.6
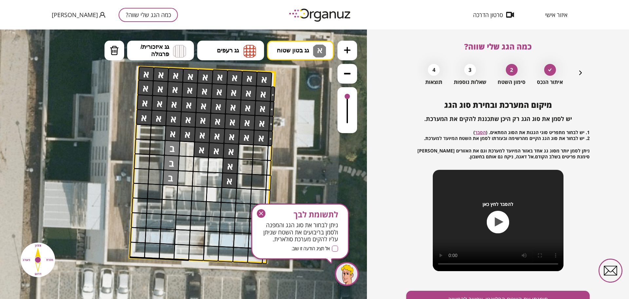
click at [352, 86] on div at bounding box center [347, 87] width 20 height 92
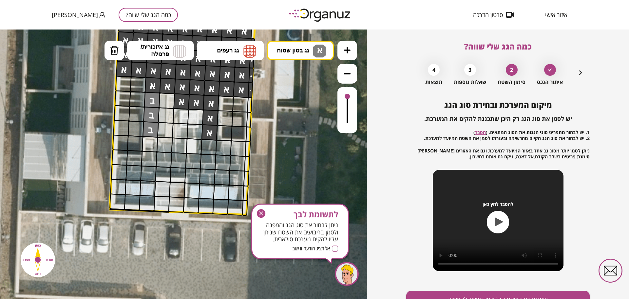
drag, startPoint x: 337, startPoint y: 171, endPoint x: 316, endPoint y: 118, distance: 57.0
click at [316, 119] on icon at bounding box center [163, 115] width 707 height 707
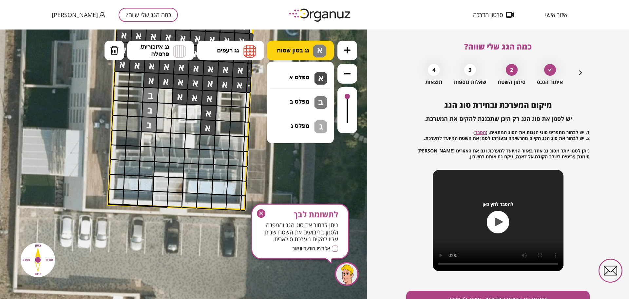
click at [294, 43] on button "גג בטון שטוח א" at bounding box center [300, 51] width 67 height 20
click at [304, 102] on div ".st0 { fill: #FFFFFF; } א" at bounding box center [183, 163] width 367 height 269
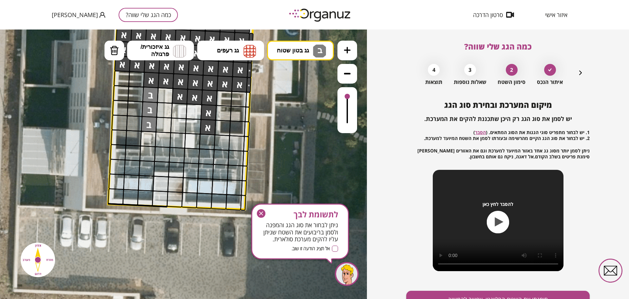
click at [178, 185] on div at bounding box center [175, 184] width 16 height 16
click at [170, 202] on div at bounding box center [175, 199] width 16 height 16
drag, startPoint x: 157, startPoint y: 199, endPoint x: 161, endPoint y: 185, distance: 14.1
click at [157, 196] on div at bounding box center [160, 198] width 16 height 16
click at [161, 181] on div at bounding box center [161, 183] width 16 height 16
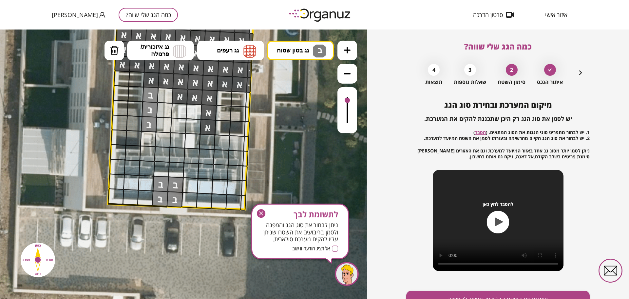
drag, startPoint x: 349, startPoint y: 96, endPoint x: 349, endPoint y: 101, distance: 4.6
click at [349, 101] on div at bounding box center [346, 100] width 5 height 5
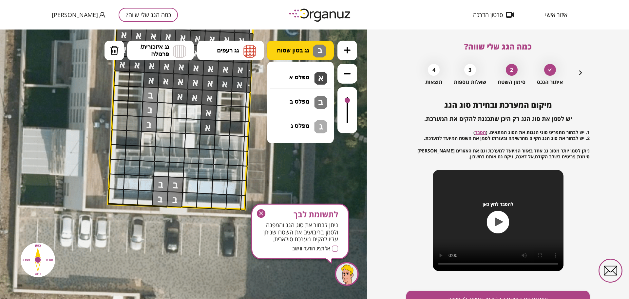
click at [302, 47] on span "גג בטון שטוח" at bounding box center [293, 50] width 32 height 7
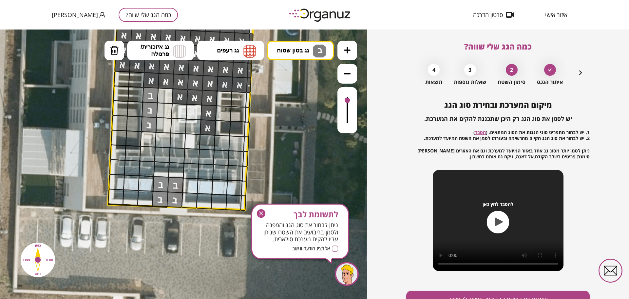
click at [300, 104] on div ".st0 { fill: #FFFFFF; } ב" at bounding box center [183, 163] width 367 height 269
click at [189, 112] on div at bounding box center [194, 112] width 16 height 16
click at [183, 112] on div at bounding box center [179, 111] width 16 height 16
click at [298, 54] on button "גג בטון שטוח ב" at bounding box center [300, 51] width 67 height 20
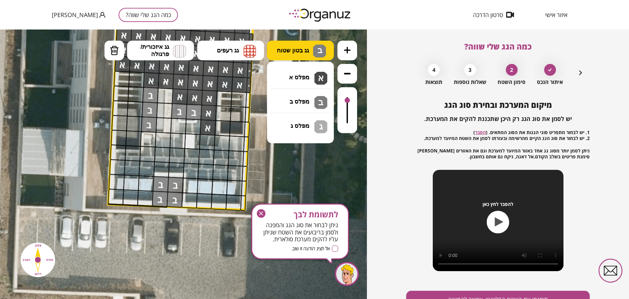
click at [309, 49] on button "גג בטון שטוח ב" at bounding box center [300, 51] width 67 height 20
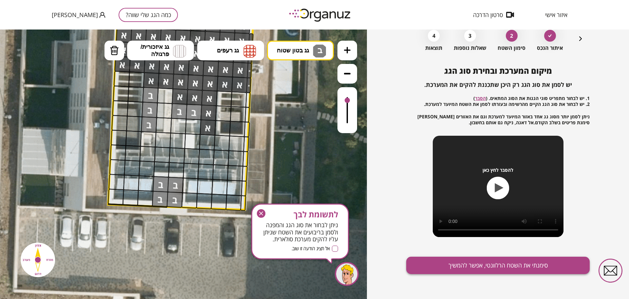
click at [495, 264] on button "סימנתי את השטח הרלוונטי, אפשר להמשיך" at bounding box center [497, 264] width 183 height 17
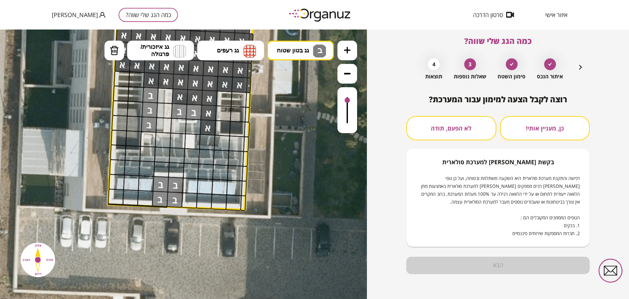
click at [439, 139] on button "לא הפעם, תודה" at bounding box center [451, 128] width 90 height 24
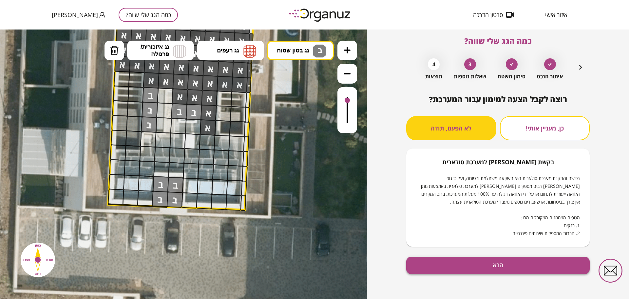
click at [463, 272] on button "הבא" at bounding box center [497, 264] width 183 height 17
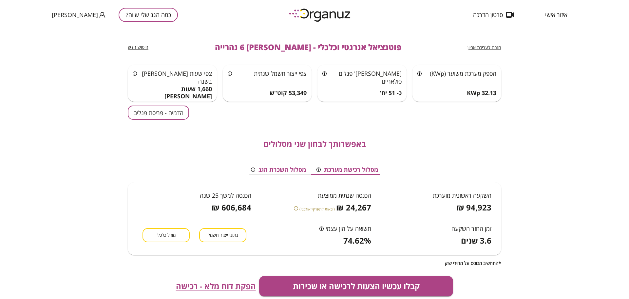
click at [135, 96] on div "1,660 שעות [PERSON_NAME]" at bounding box center [172, 92] width 79 height 14
click at [142, 111] on button "הדמיה - פריסת פנלים" at bounding box center [158, 112] width 61 height 14
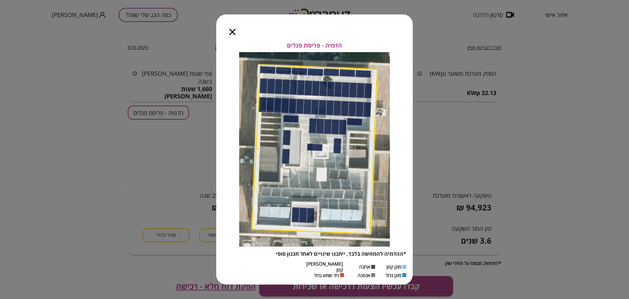
click at [235, 33] on icon "button" at bounding box center [232, 32] width 6 height 6
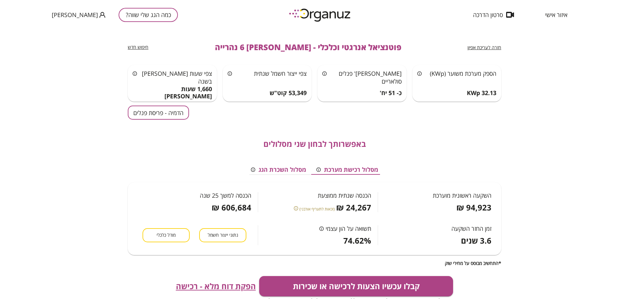
click at [483, 46] on span "חזרה לעריכת אפיון" at bounding box center [484, 47] width 34 height 6
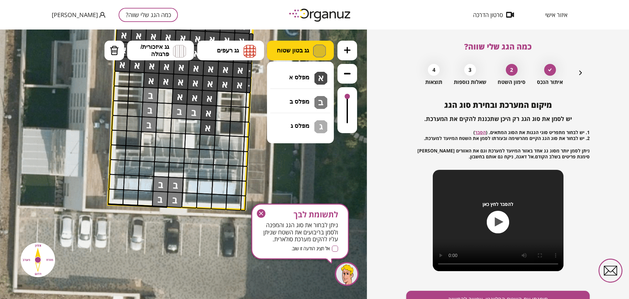
click at [302, 55] on button "גג בטון שטוח" at bounding box center [300, 51] width 67 height 20
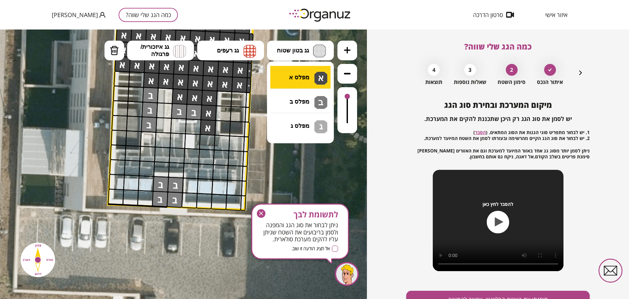
click at [298, 78] on div ".st0 { fill: #FFFFFF; } 10" at bounding box center [183, 163] width 367 height 269
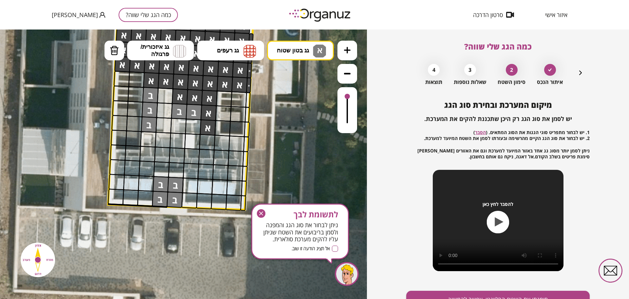
click at [193, 125] on div at bounding box center [193, 127] width 16 height 16
click at [180, 126] on div at bounding box center [178, 126] width 16 height 16
click at [167, 124] on div at bounding box center [164, 125] width 16 height 16
click at [168, 117] on div at bounding box center [164, 110] width 16 height 16
click at [167, 97] on div at bounding box center [165, 96] width 16 height 16
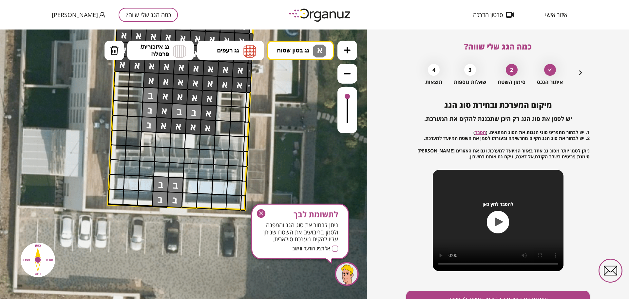
click at [175, 140] on div at bounding box center [178, 141] width 16 height 16
click at [167, 140] on div at bounding box center [163, 140] width 16 height 16
click at [151, 139] on div at bounding box center [148, 139] width 16 height 16
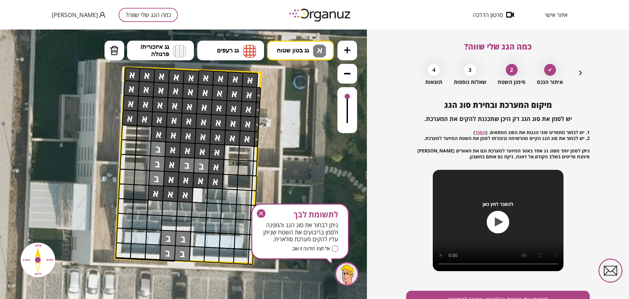
drag, startPoint x: 277, startPoint y: 144, endPoint x: 289, endPoint y: 161, distance: 21.2
click at [289, 161] on icon at bounding box center [169, 163] width 707 height 707
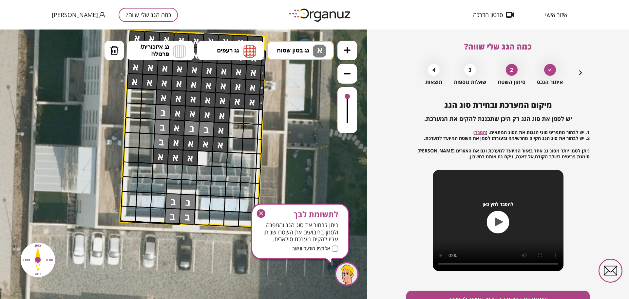
click at [431, 289] on div "מיקום המערכת ובחירת סוג הגג יש לסמן את סוג הגג רק היכן שתכננת להקים את המערכת. …" at bounding box center [497, 216] width 183 height 232
click at [434, 292] on button "סימנתי את השטח הרלוונטי, אפשר להמשיך" at bounding box center [497, 298] width 183 height 17
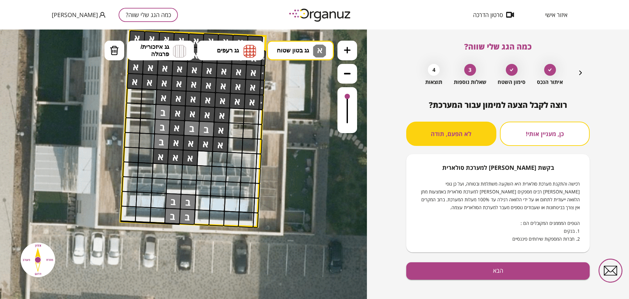
scroll to position [6, 0]
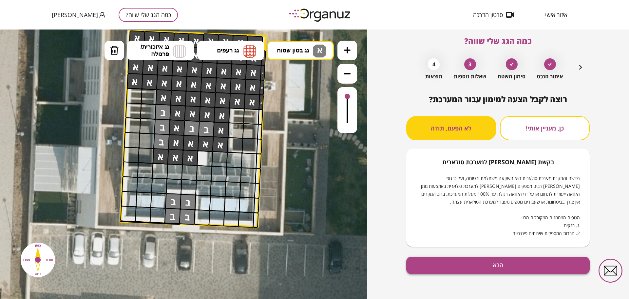
click at [468, 265] on button "הבא" at bounding box center [497, 264] width 183 height 17
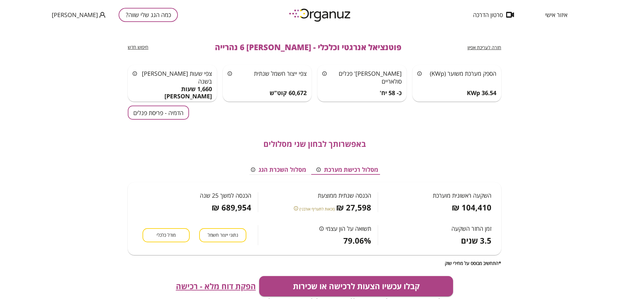
click at [160, 113] on button "הדמיה - פריסת פנלים" at bounding box center [158, 112] width 61 height 14
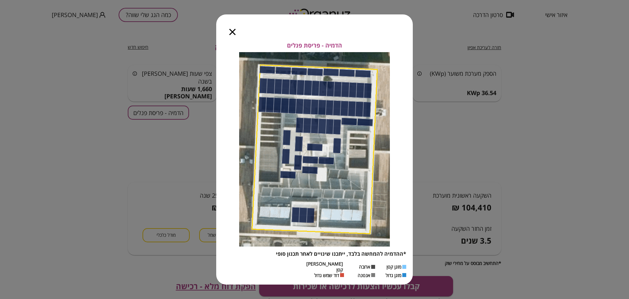
click at [229, 32] on icon "button" at bounding box center [232, 32] width 6 height 6
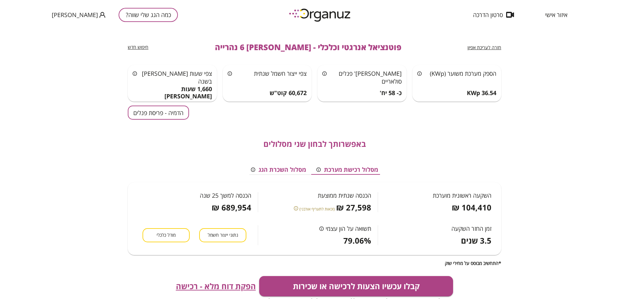
click at [158, 238] on button "מודל כלכלי" at bounding box center [165, 235] width 47 height 14
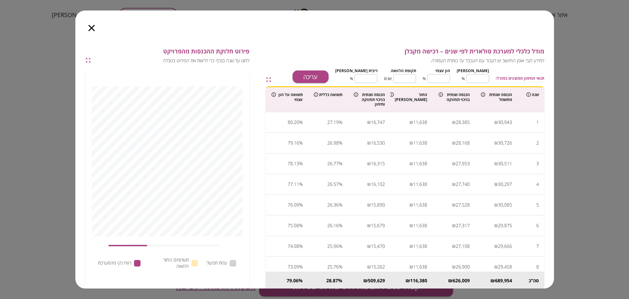
click at [89, 31] on div at bounding box center [91, 23] width 32 height 27
click at [92, 29] on icon "button" at bounding box center [91, 28] width 6 height 6
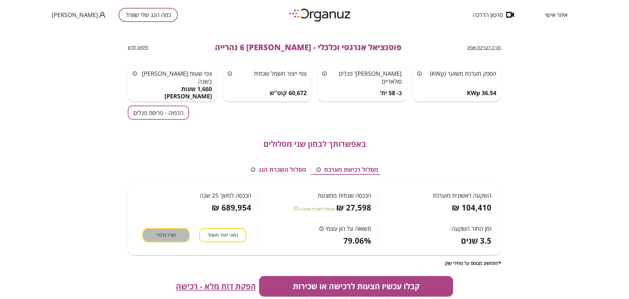
click at [164, 234] on span "מודל כלכלי" at bounding box center [165, 235] width 19 height 6
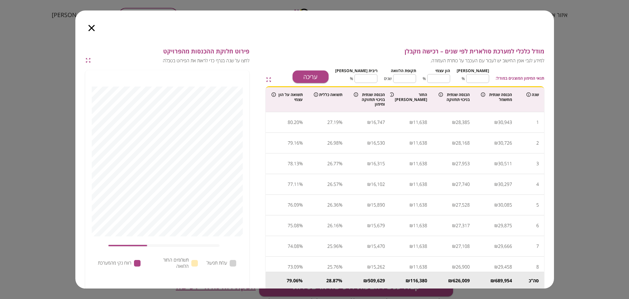
click at [92, 29] on icon "button" at bounding box center [91, 28] width 6 height 6
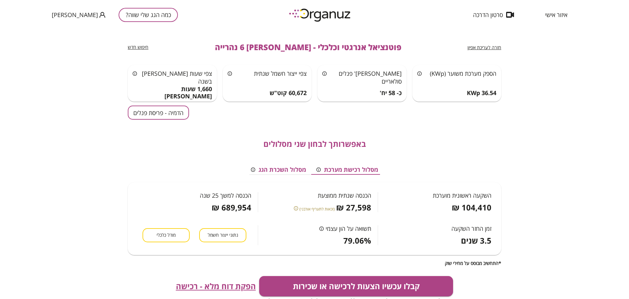
click at [157, 113] on button "הדמיה - פריסת פנלים" at bounding box center [158, 112] width 61 height 14
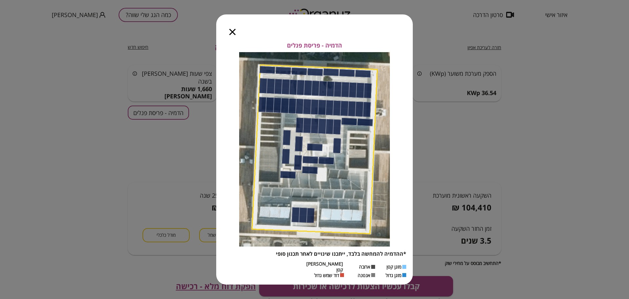
click at [233, 35] on icon "button" at bounding box center [232, 32] width 6 height 6
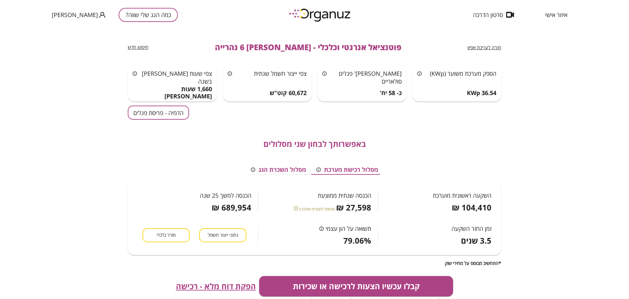
click at [180, 236] on button "מודל כלכלי" at bounding box center [165, 235] width 47 height 14
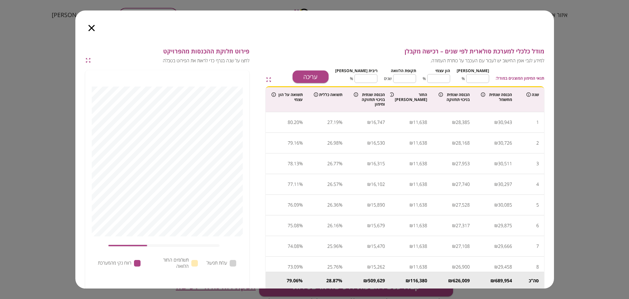
type input "****"
click at [90, 27] on icon "button" at bounding box center [91, 28] width 6 height 6
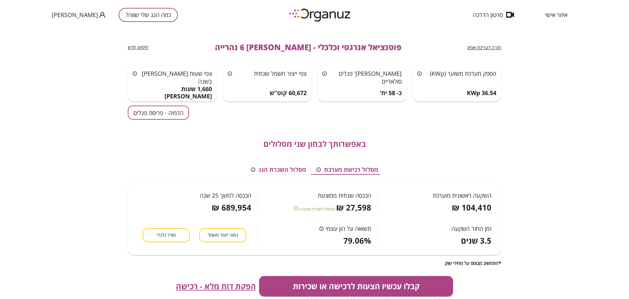
click at [225, 284] on span "הפקת דוח מלא - רכישה" at bounding box center [216, 285] width 80 height 9
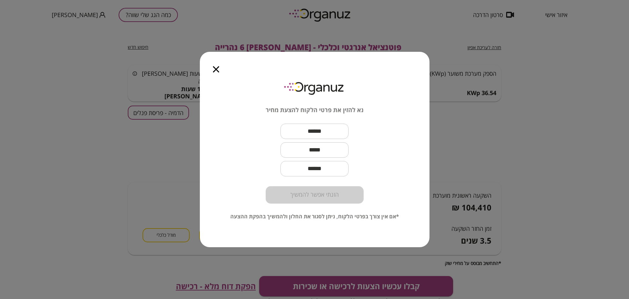
click at [218, 67] on icon "button" at bounding box center [216, 69] width 6 height 6
